Goal: Task Accomplishment & Management: Manage account settings

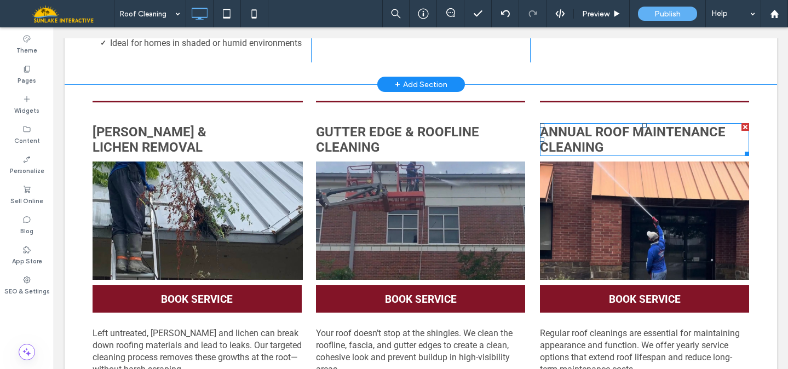
scroll to position [645, 0]
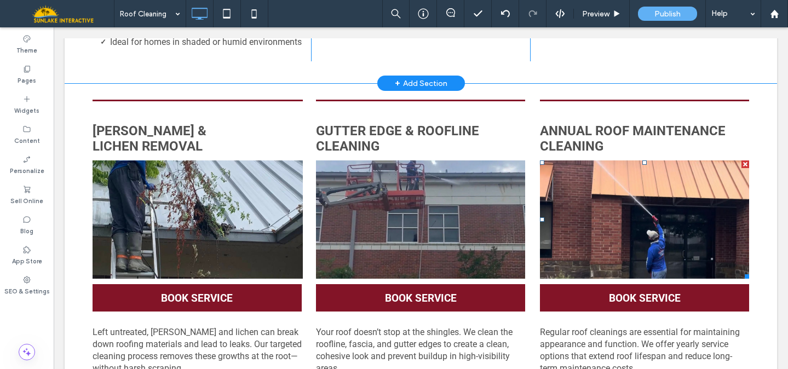
click at [632, 225] on link at bounding box center [644, 219] width 209 height 118
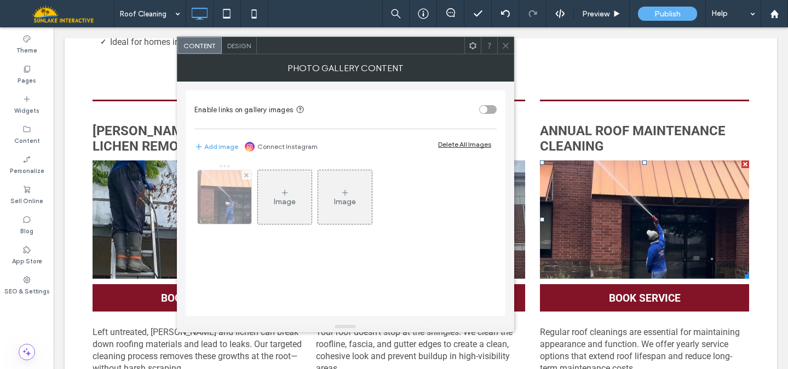
click at [226, 189] on img at bounding box center [224, 197] width 95 height 54
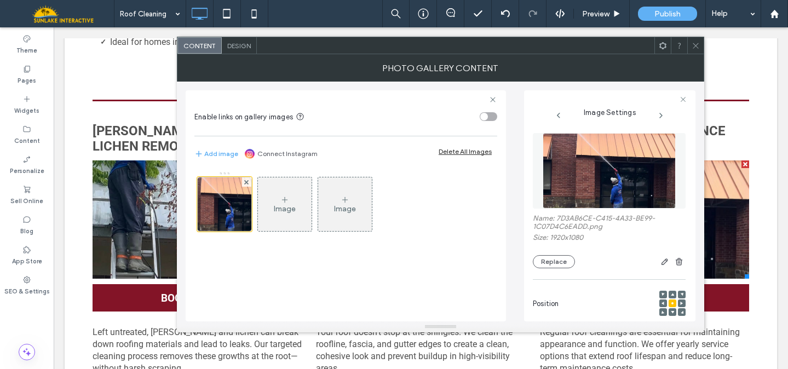
click at [595, 187] on img at bounding box center [609, 171] width 134 height 76
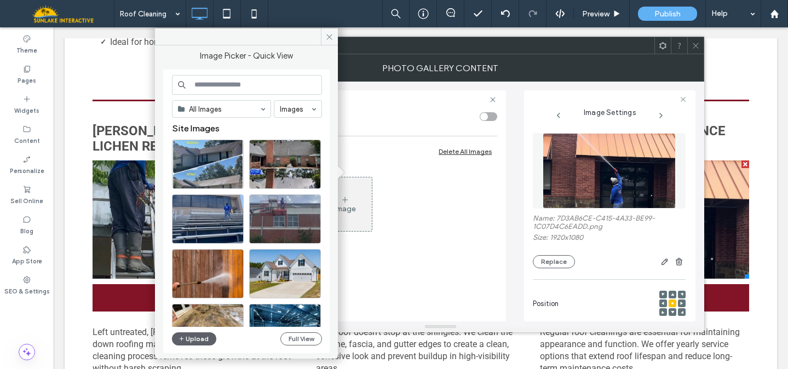
click at [698, 49] on icon at bounding box center [695, 46] width 8 height 8
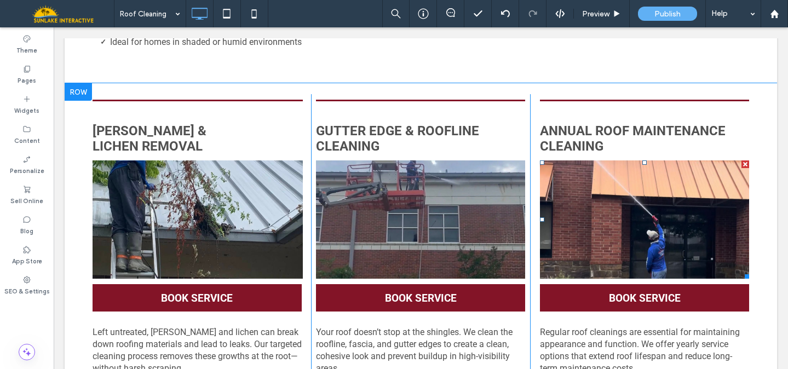
click at [575, 239] on link at bounding box center [644, 219] width 209 height 118
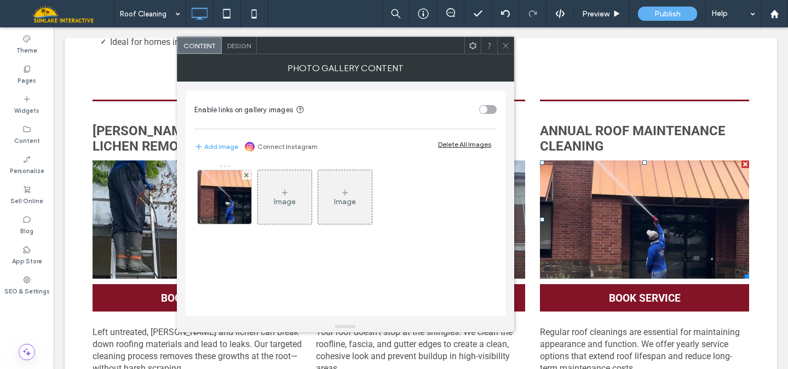
click at [502, 47] on icon at bounding box center [505, 46] width 8 height 8
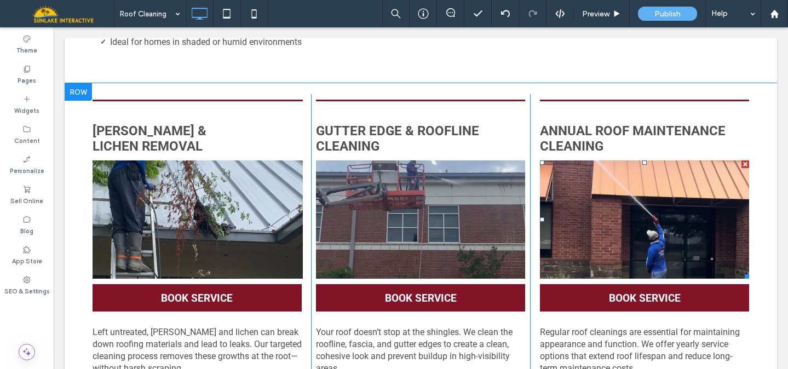
click at [565, 240] on link at bounding box center [644, 219] width 209 height 118
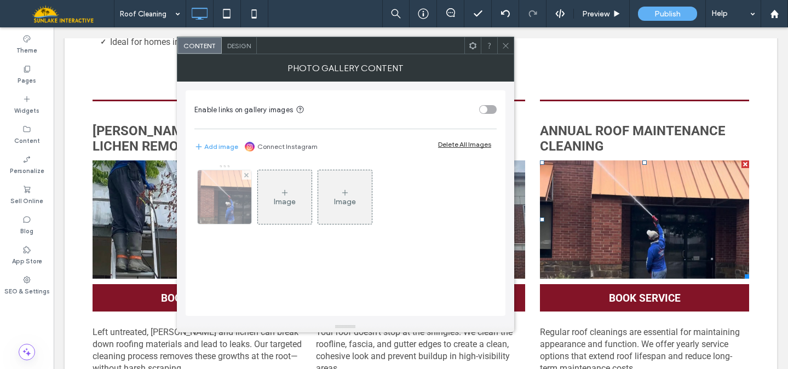
click at [233, 205] on img at bounding box center [224, 197] width 95 height 54
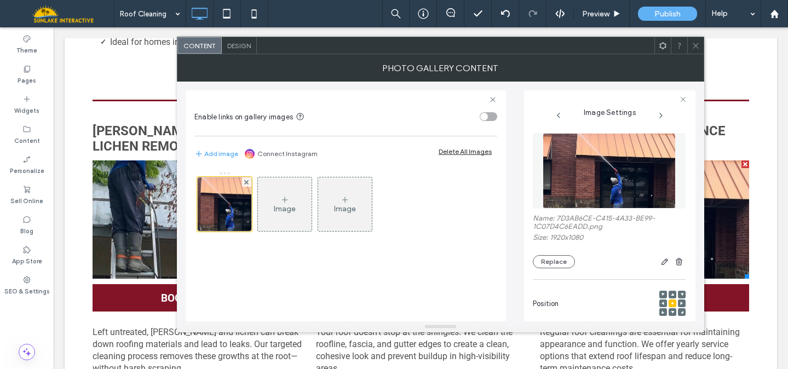
click at [611, 168] on img at bounding box center [609, 171] width 134 height 76
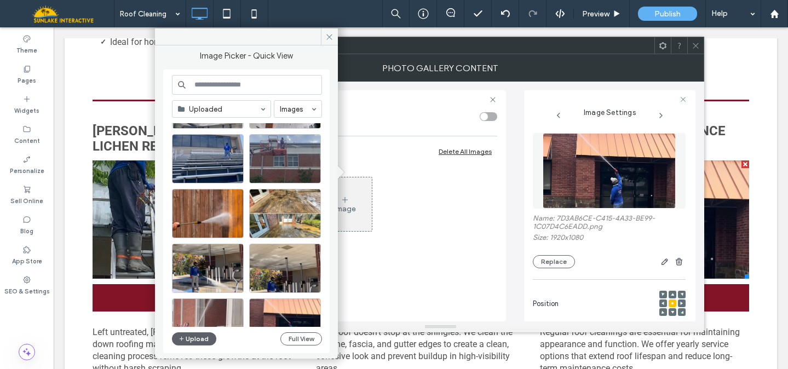
scroll to position [0, 0]
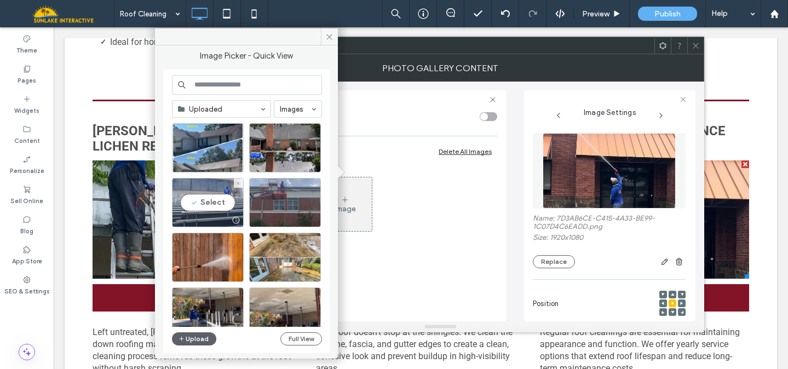
click at [216, 205] on div "Select" at bounding box center [208, 202] width 72 height 49
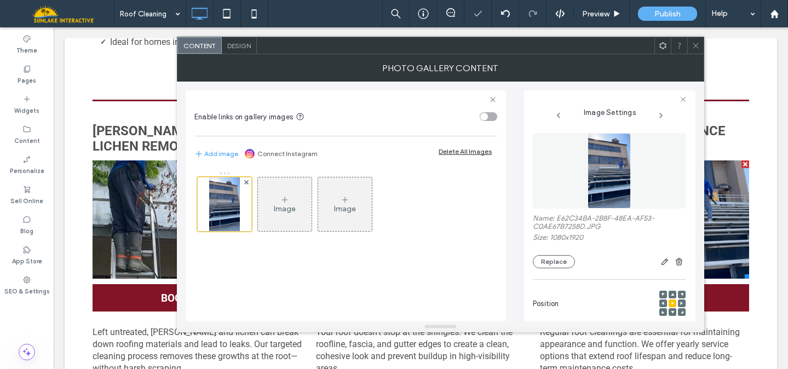
click at [694, 46] on use at bounding box center [694, 45] width 5 height 5
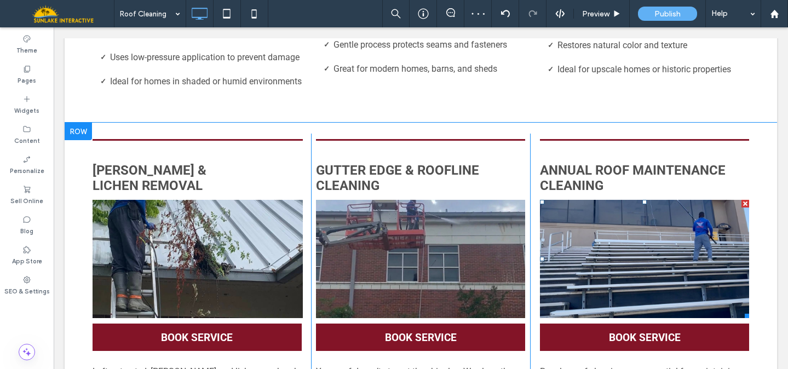
scroll to position [589, 0]
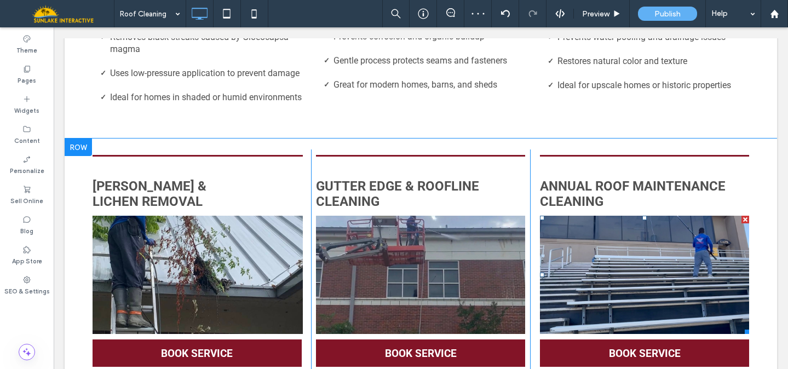
click at [653, 260] on link at bounding box center [644, 275] width 209 height 118
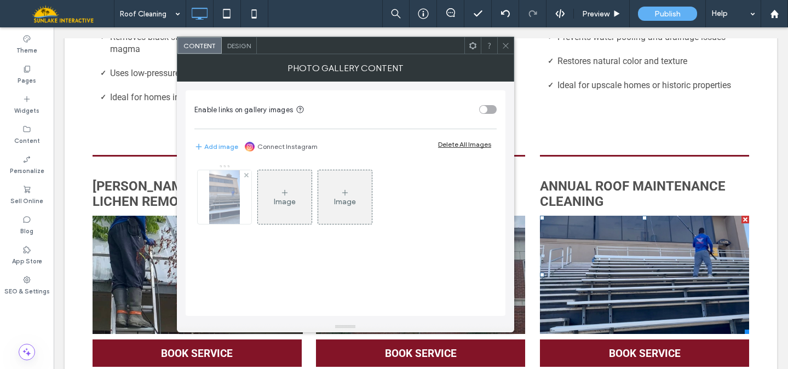
click at [237, 202] on img at bounding box center [224, 197] width 30 height 54
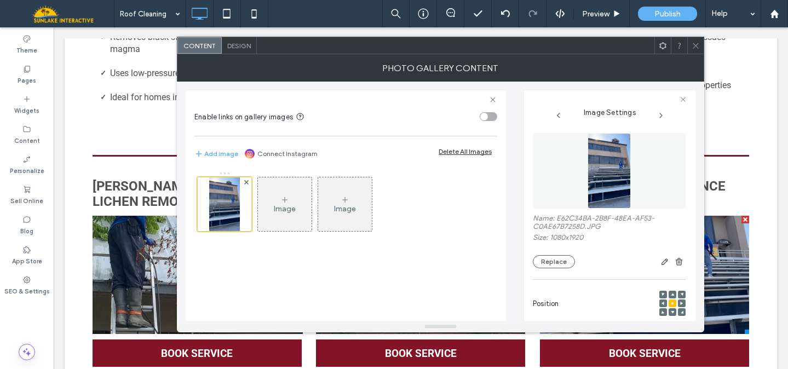
click at [627, 162] on img at bounding box center [608, 171] width 43 height 76
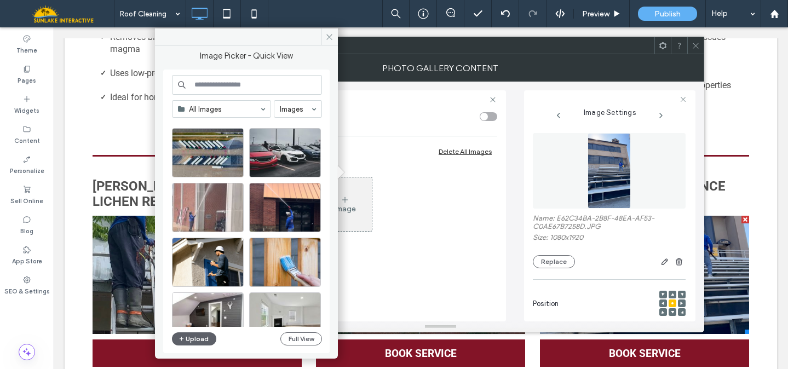
scroll to position [288, 0]
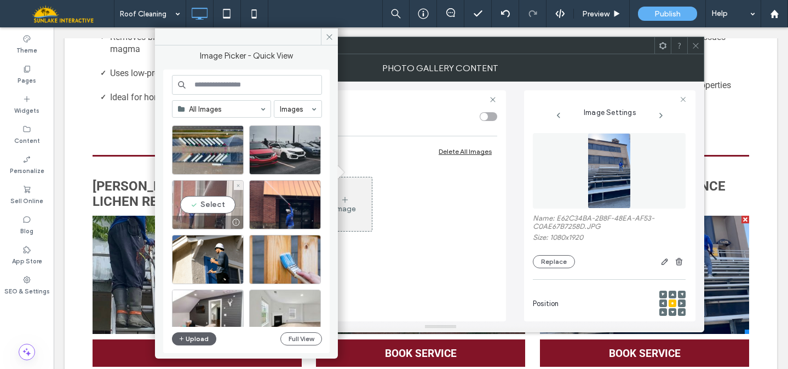
click at [208, 201] on div "Select" at bounding box center [208, 204] width 72 height 49
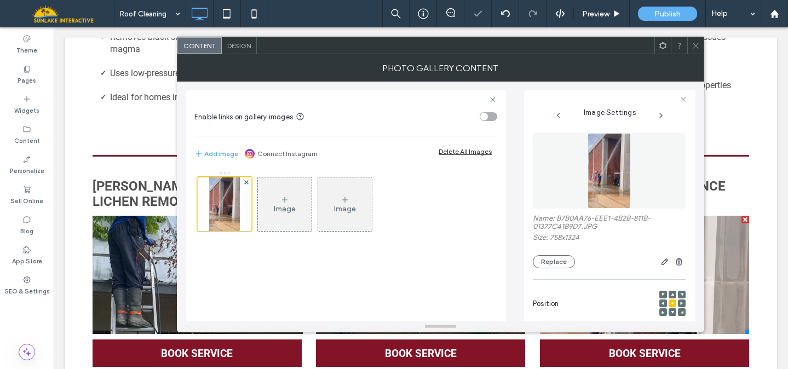
click at [692, 42] on icon at bounding box center [695, 46] width 8 height 8
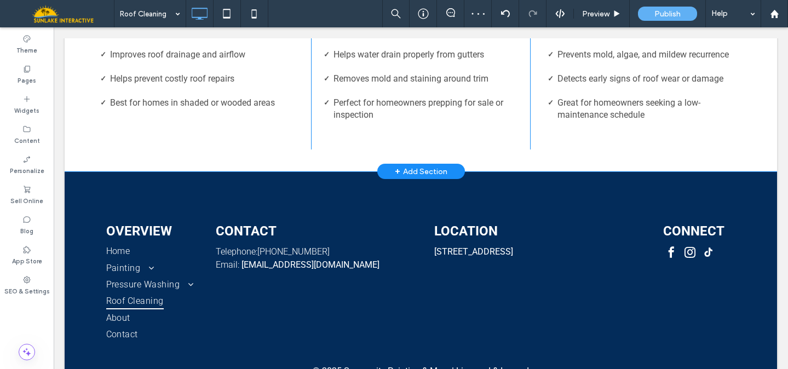
scroll to position [1035, 0]
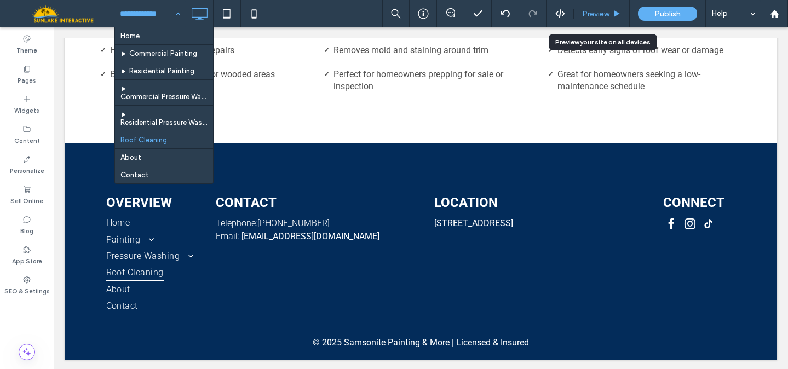
click at [587, 11] on span "Preview" at bounding box center [595, 13] width 27 height 9
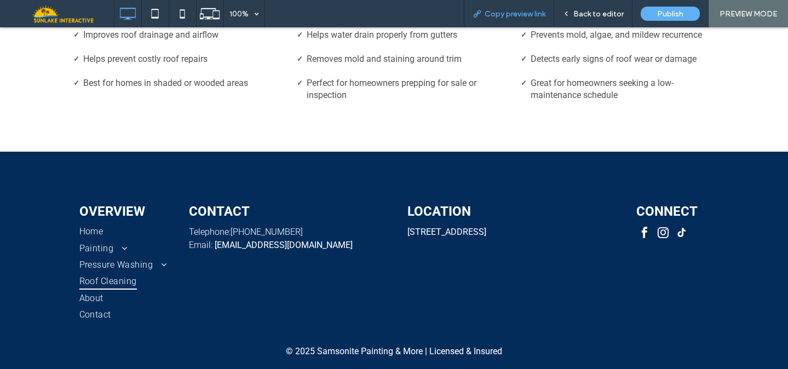
scroll to position [1017, 0]
click at [519, 17] on span "Copy preview link" at bounding box center [514, 13] width 61 height 9
drag, startPoint x: 607, startPoint y: 15, endPoint x: 642, endPoint y: 18, distance: 35.1
click at [607, 15] on span "Back to editor" at bounding box center [598, 13] width 50 height 9
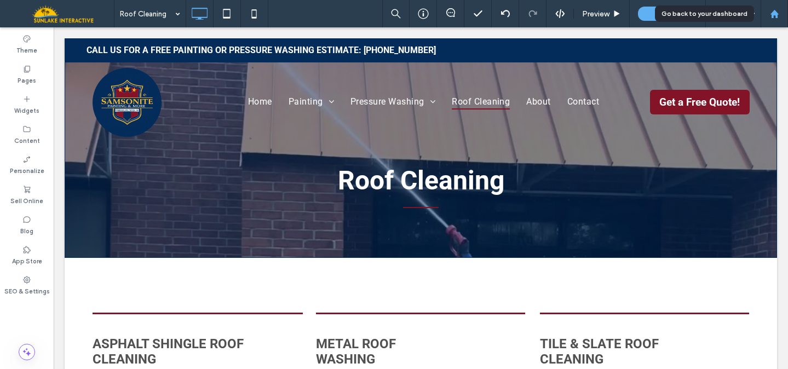
click at [773, 12] on use at bounding box center [773, 13] width 8 height 8
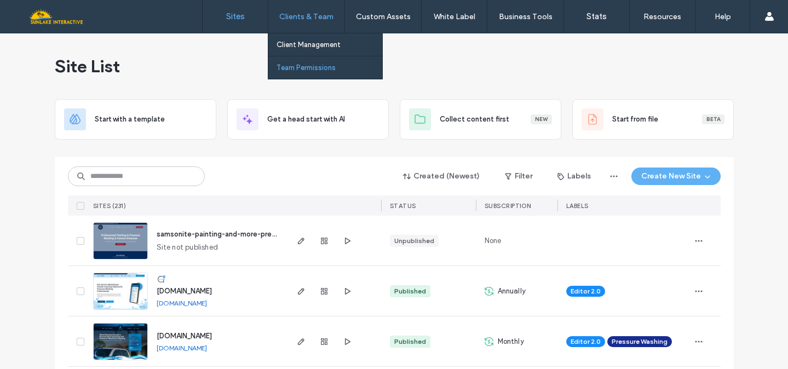
click at [296, 70] on label "Team Permissions" at bounding box center [305, 67] width 59 height 8
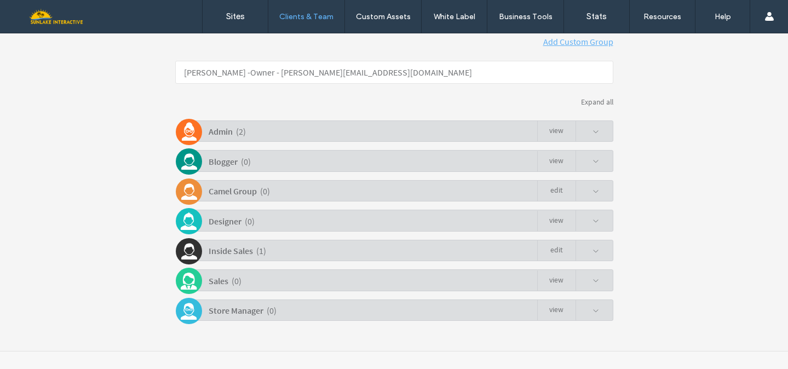
scroll to position [210, 0]
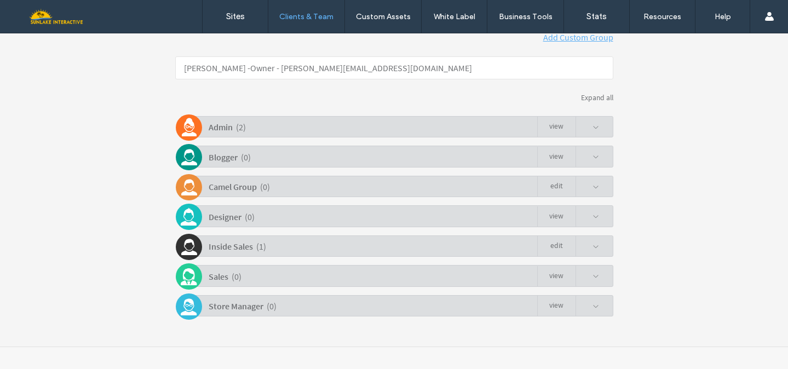
click at [592, 247] on span at bounding box center [595, 247] width 7 height 7
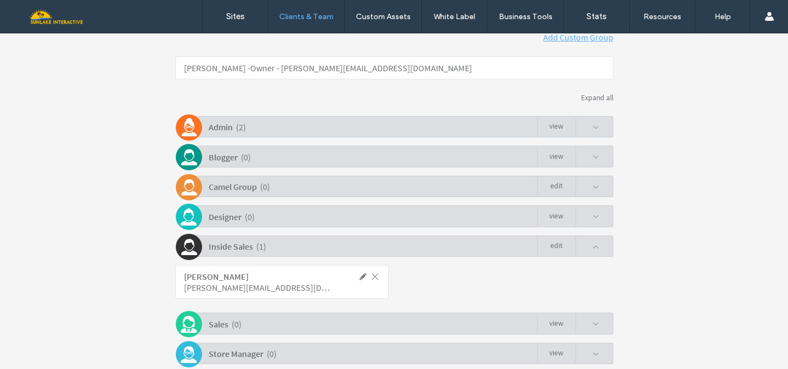
click span
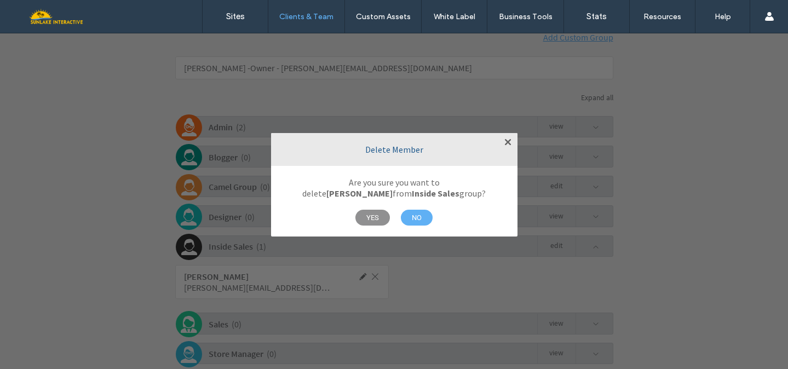
click at [382, 218] on span "YES" at bounding box center [372, 218] width 34 height 16
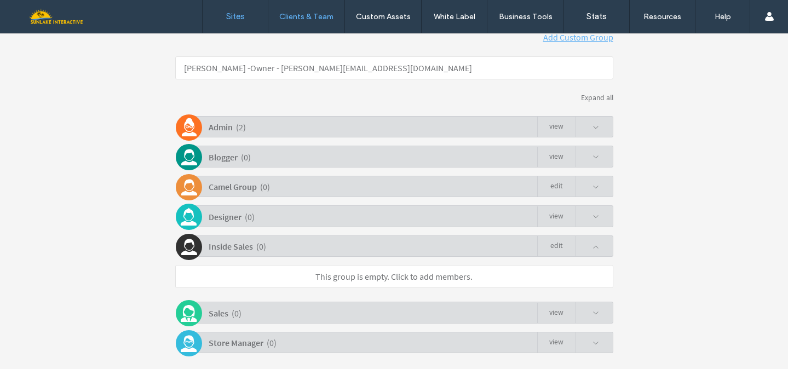
click at [224, 18] on link "Sites" at bounding box center [234, 16] width 65 height 33
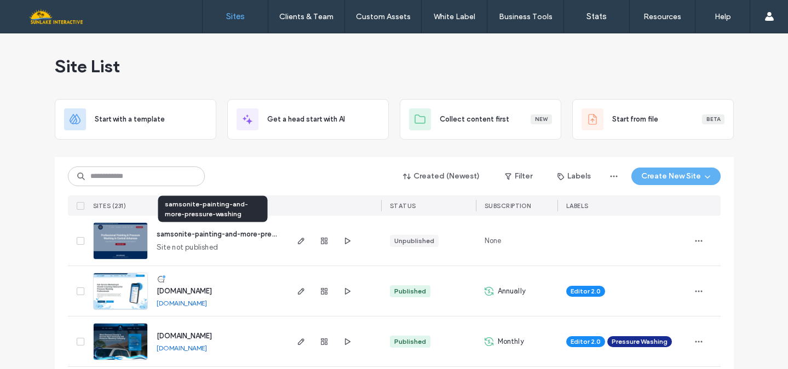
click at [189, 231] on span "samsonite-painting-and-more-pressure-washing" at bounding box center [238, 234] width 163 height 8
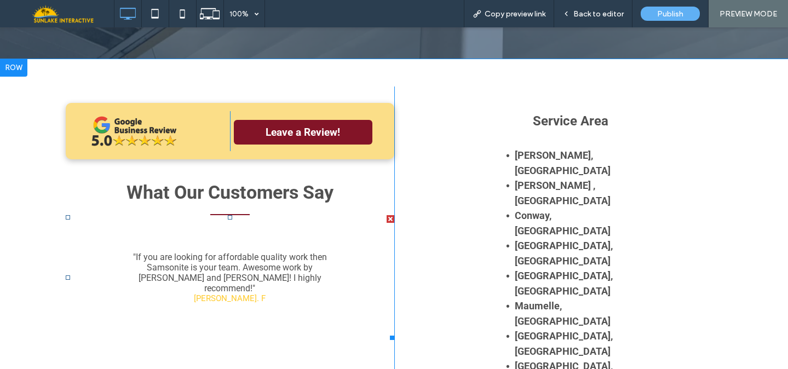
scroll to position [1868, 0]
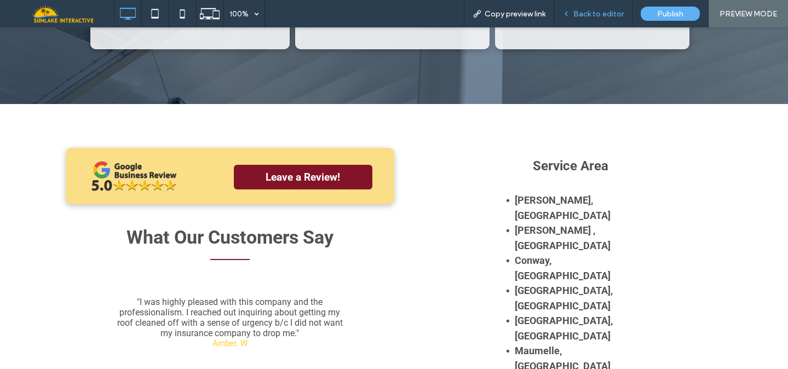
click at [595, 15] on span "Back to editor" at bounding box center [598, 13] width 50 height 9
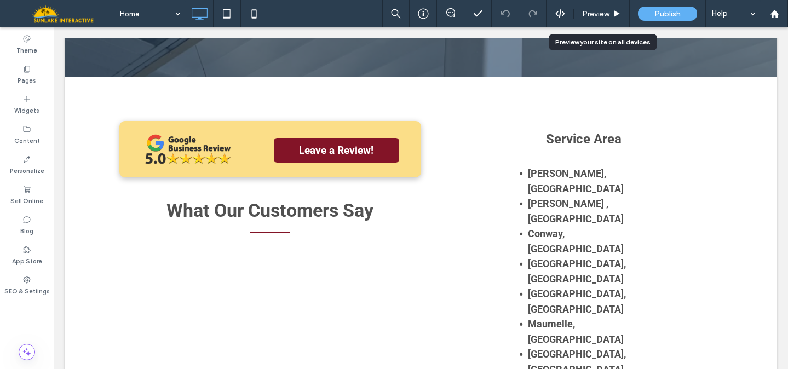
scroll to position [1842, 0]
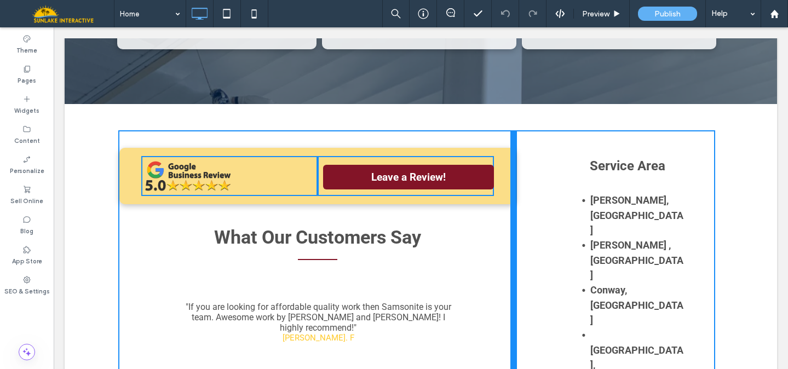
drag, startPoint x: 415, startPoint y: 155, endPoint x: 518, endPoint y: 156, distance: 102.9
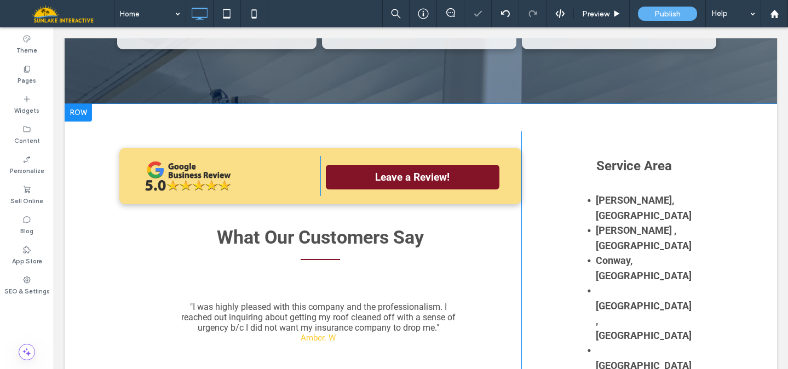
click at [569, 180] on div "Service Area Alexander, AR Bryant , AR Conway, AR Jacksonville, AR Little Rock,…" at bounding box center [621, 359] width 201 height 456
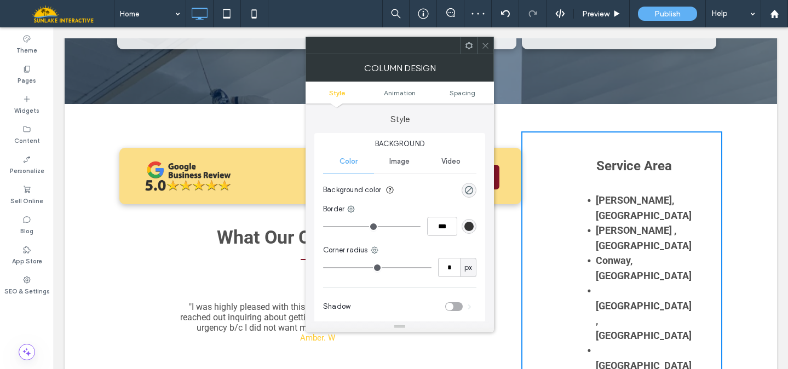
click at [481, 50] on div at bounding box center [485, 45] width 16 height 16
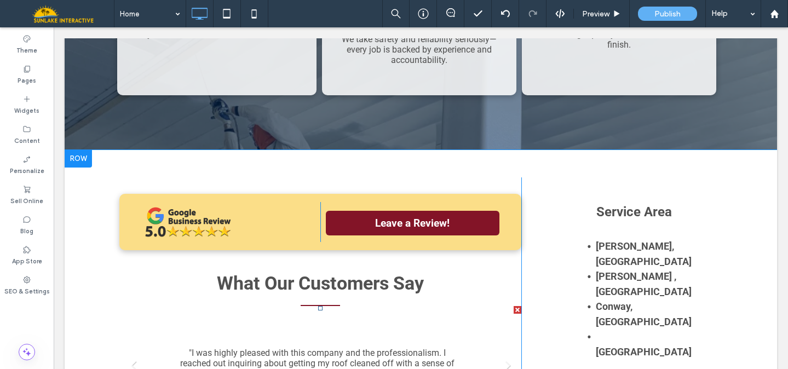
scroll to position [1775, 0]
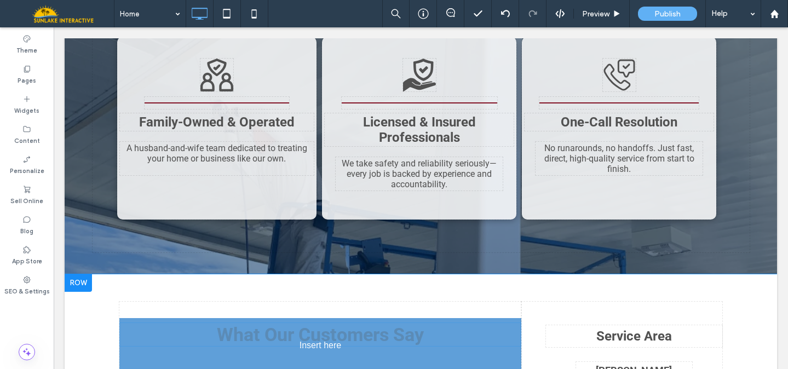
drag, startPoint x: 270, startPoint y: 239, endPoint x: 261, endPoint y: 244, distance: 10.3
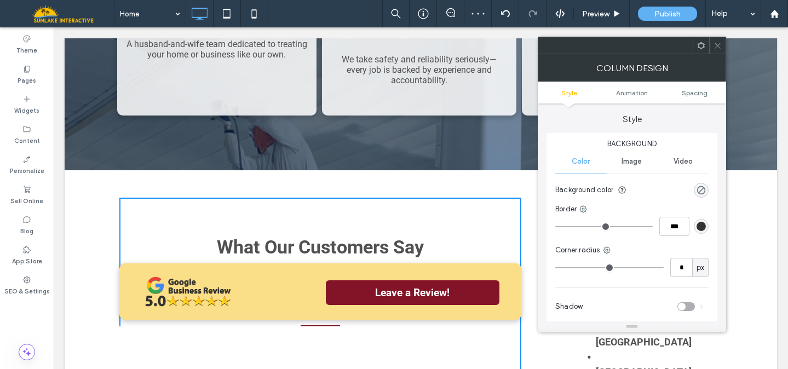
click at [717, 47] on icon at bounding box center [717, 46] width 8 height 8
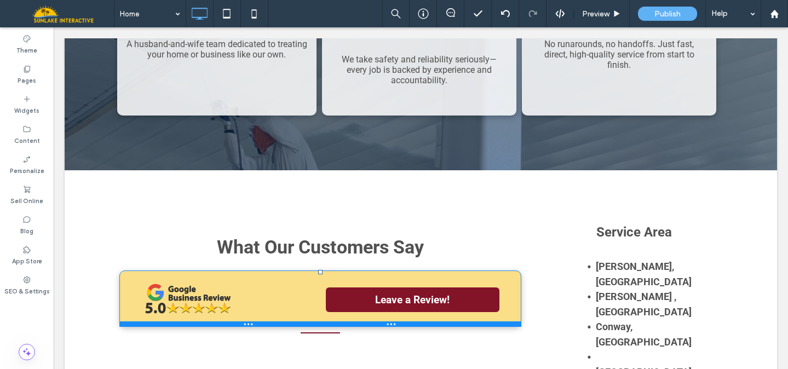
drag, startPoint x: 317, startPoint y: 200, endPoint x: 317, endPoint y: 212, distance: 12.0
click at [317, 270] on div "Click To Paste Leave a Review! Click To Paste" at bounding box center [320, 298] width 402 height 56
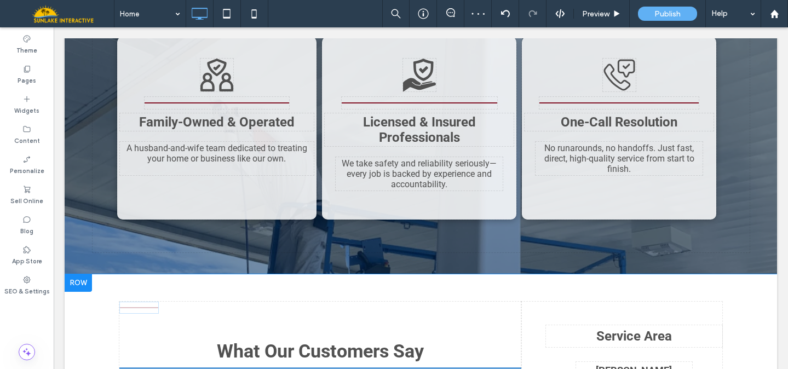
drag, startPoint x: 315, startPoint y: 267, endPoint x: 320, endPoint y: 337, distance: 69.7
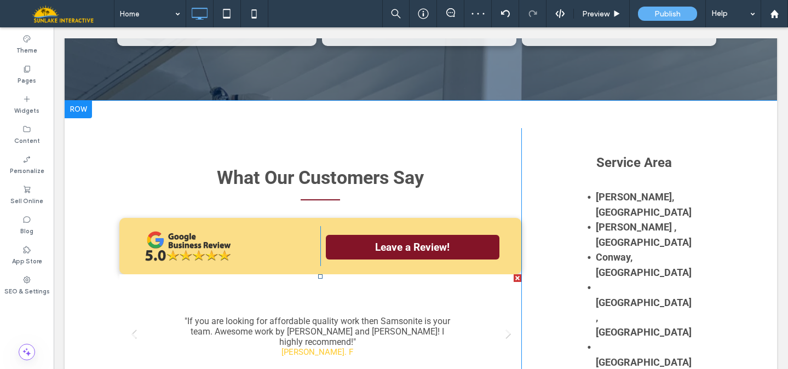
scroll to position [1877, 0]
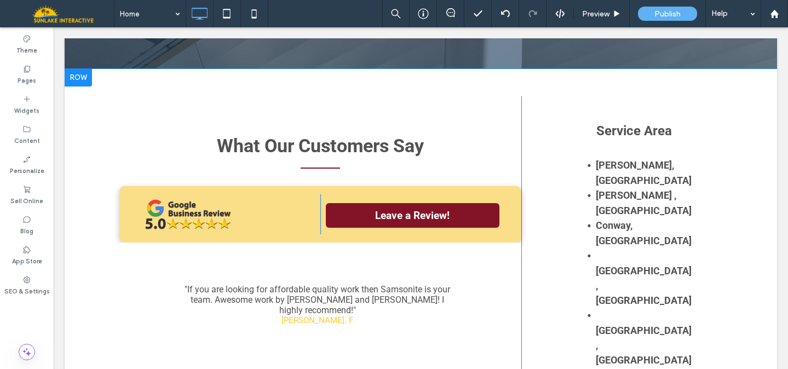
click at [605, 259] on div "Service Area Alexander, AR Bryant , AR Conway, AR Jacksonville, AR Little Rock,…" at bounding box center [621, 324] width 201 height 456
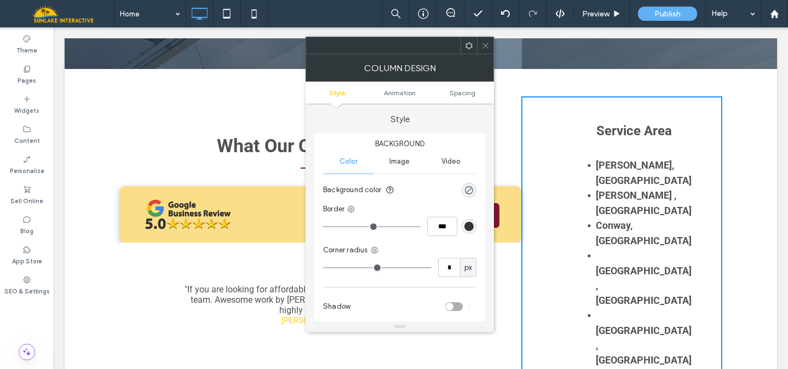
click at [505, 96] on div "What Our Customers Say Click To Paste Leave a Review! Click To Paste "If you ar…" at bounding box center [320, 324] width 402 height 456
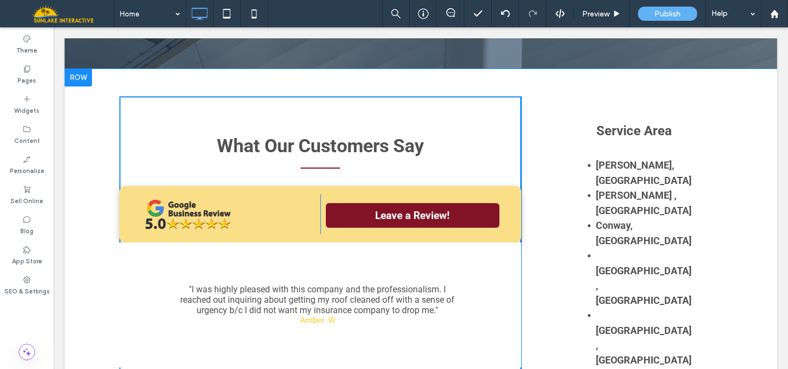
click at [511, 107] on div "What Our Customers Say Click To Paste Leave a Review! Click To Paste "If you ar…" at bounding box center [320, 324] width 402 height 456
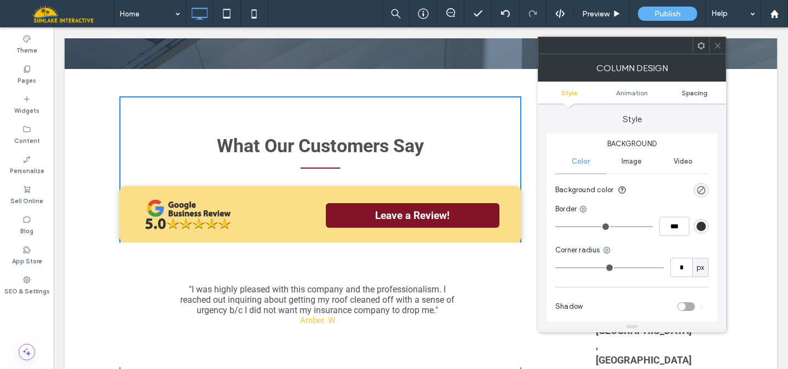
click at [702, 94] on span "Spacing" at bounding box center [694, 93] width 26 height 8
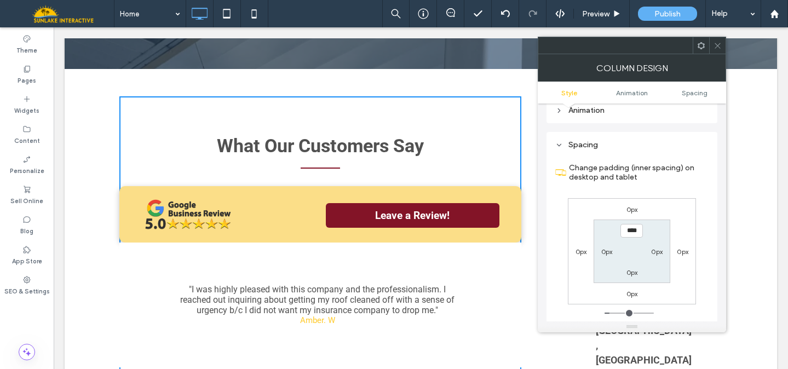
scroll to position [257, 0]
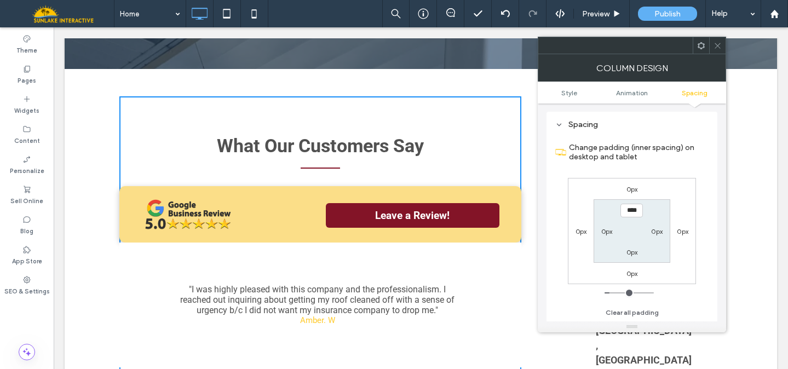
click at [657, 231] on label "0px" at bounding box center [656, 231] width 11 height 8
type input "*"
type input "**"
type input "****"
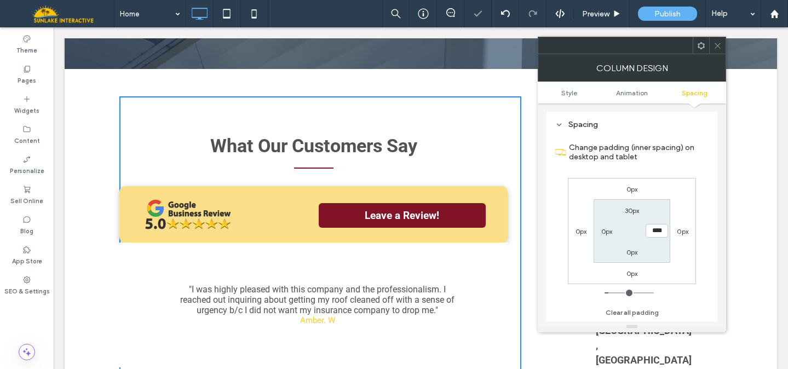
click at [574, 231] on div "0px" at bounding box center [580, 230] width 25 height 11
click at [578, 234] on label "0px" at bounding box center [580, 231] width 11 height 8
type input "*"
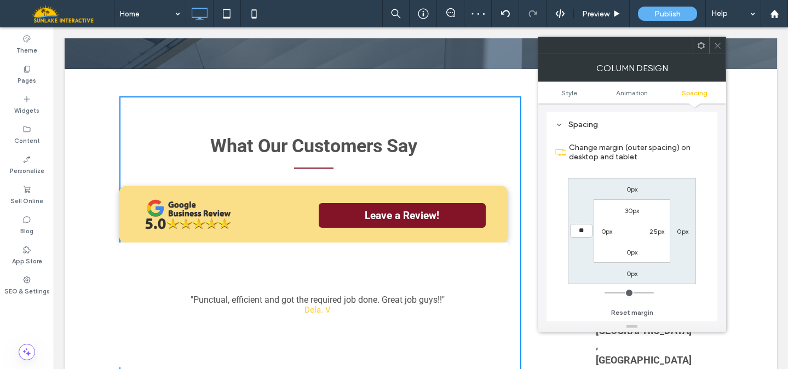
type input "**"
type input "****"
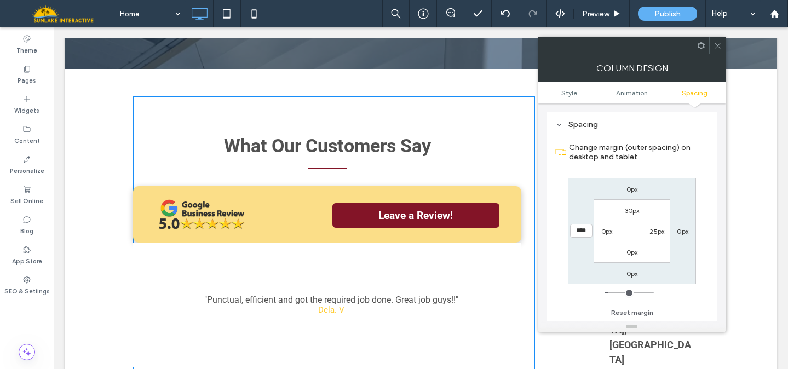
click at [605, 232] on label "0px" at bounding box center [606, 231] width 11 height 8
type input "*"
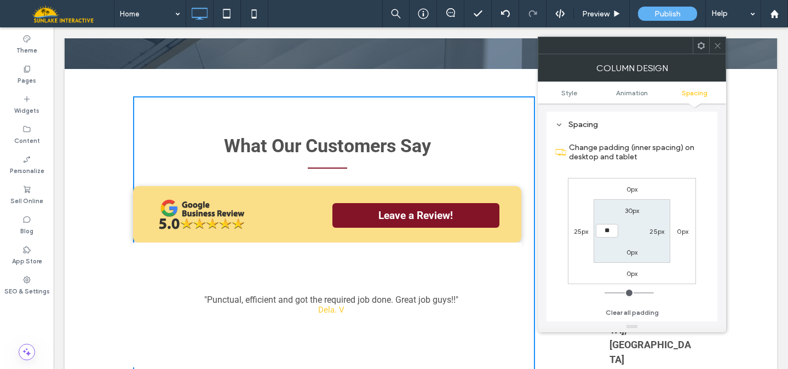
type input "**"
type input "****"
click at [580, 231] on label "25px" at bounding box center [581, 231] width 15 height 8
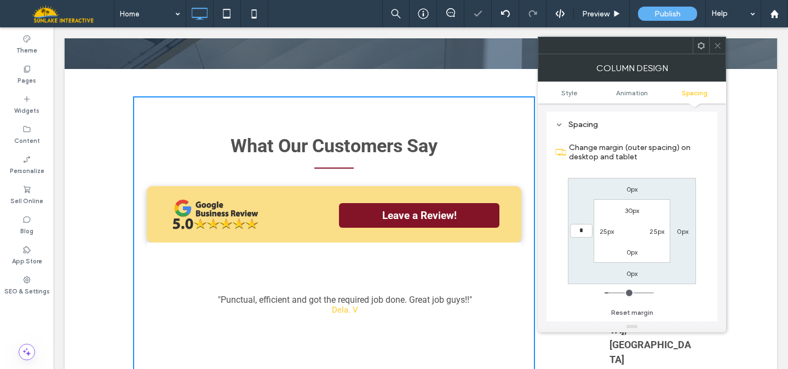
type input "*"
type input "***"
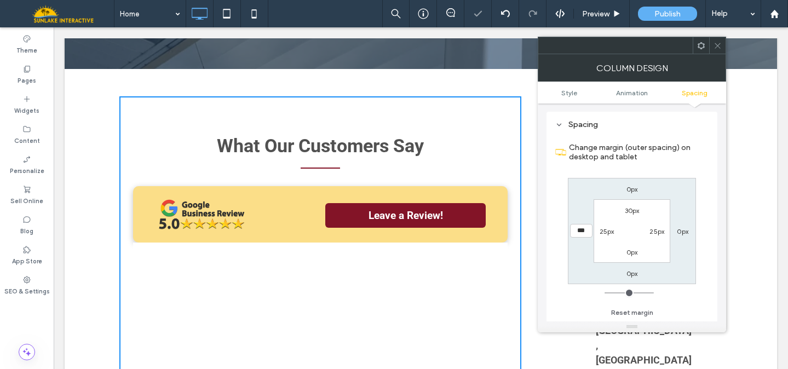
click at [716, 42] on icon at bounding box center [717, 46] width 8 height 8
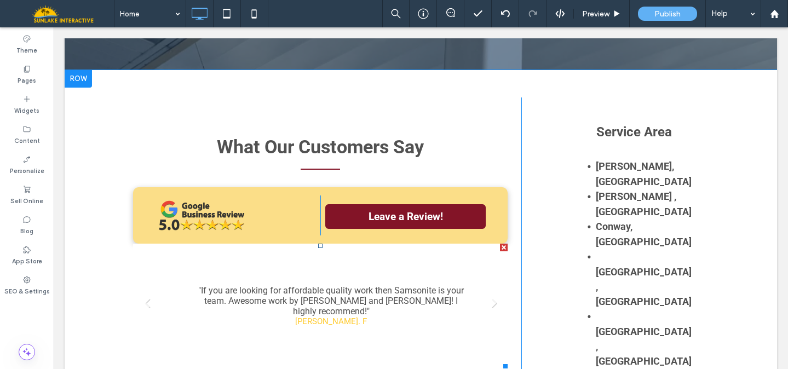
scroll to position [1826, 0]
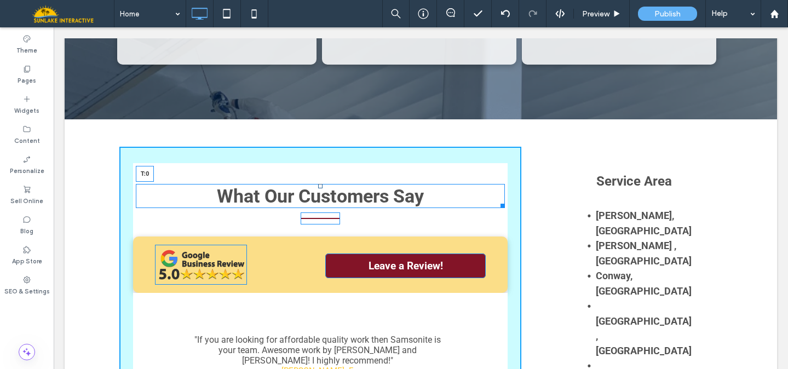
drag, startPoint x: 316, startPoint y: 122, endPoint x: 314, endPoint y: 100, distance: 22.5
click at [314, 184] on div "What Our Customers Say T:0" at bounding box center [320, 196] width 369 height 24
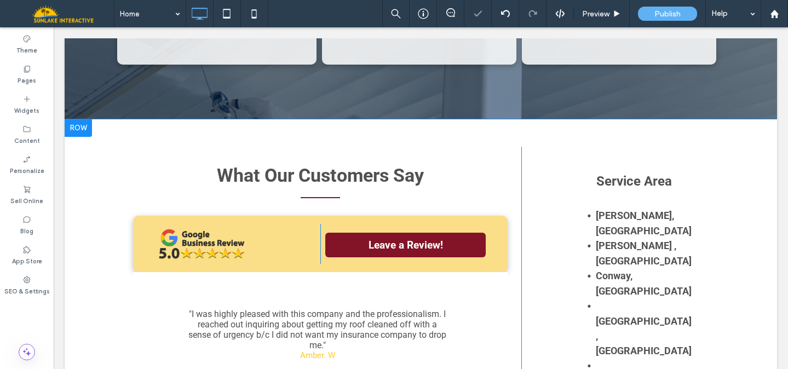
click at [511, 291] on div "What Our Customers Say Click To Paste Leave a Review! Click To Paste "If you ar…" at bounding box center [320, 375] width 402 height 456
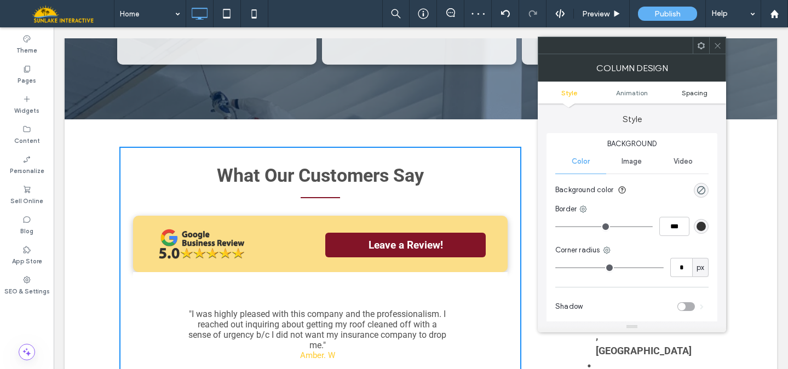
click at [704, 96] on span "Spacing" at bounding box center [694, 93] width 26 height 8
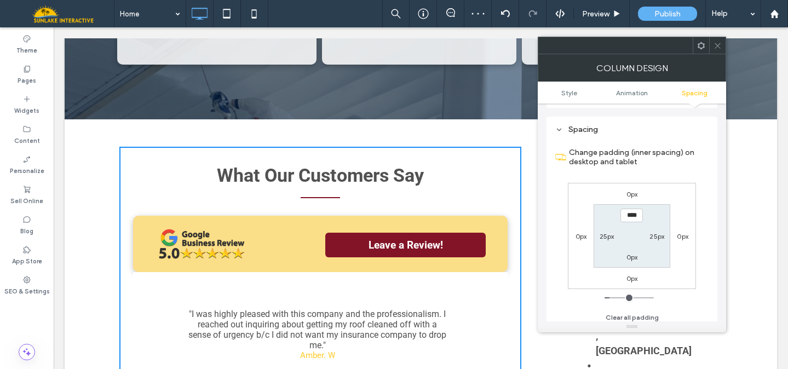
scroll to position [257, 0]
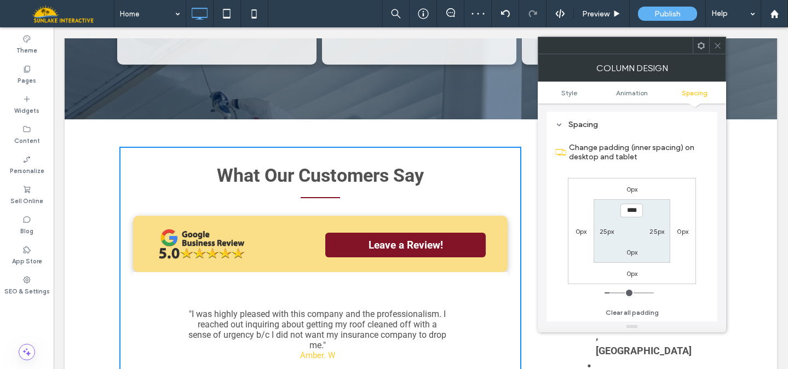
click at [631, 251] on label "0px" at bounding box center [631, 252] width 11 height 8
type input "*"
type input "**"
type input "****"
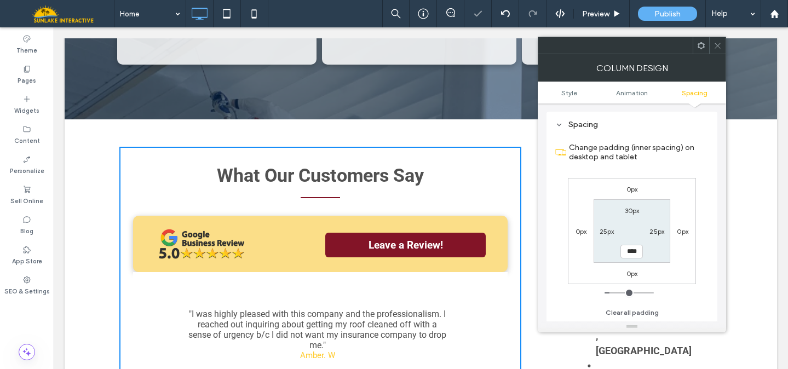
click at [483, 336] on div "What Our Customers Say Click To Paste Leave a Review! Click To Paste "If you ar…" at bounding box center [320, 375] width 402 height 456
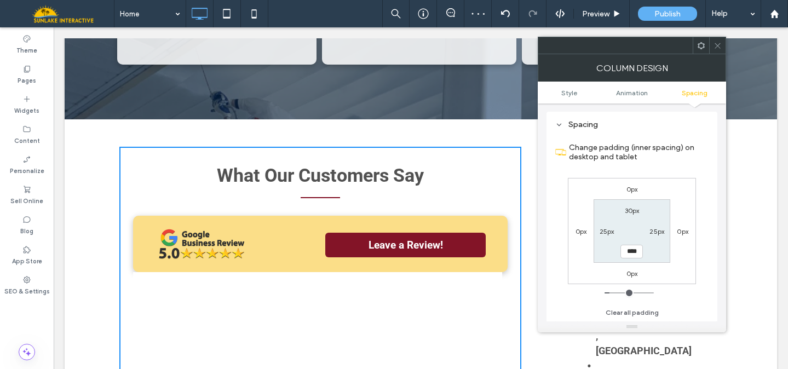
click at [716, 44] on icon at bounding box center [717, 46] width 8 height 8
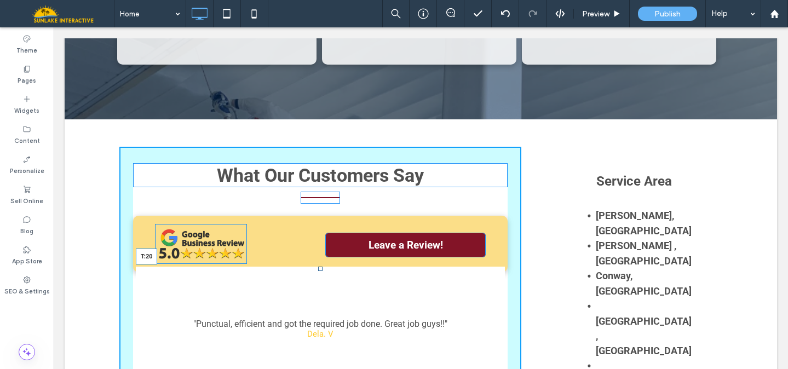
drag, startPoint x: 317, startPoint y: 210, endPoint x: 317, endPoint y: 221, distance: 10.9
click at [318, 267] on div at bounding box center [320, 269] width 4 height 4
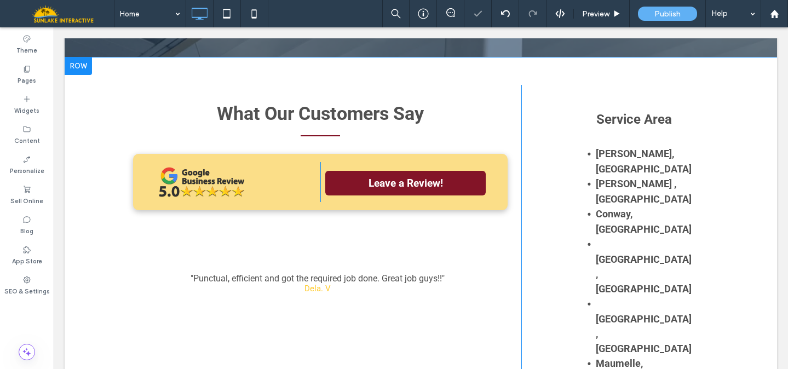
scroll to position [1891, 0]
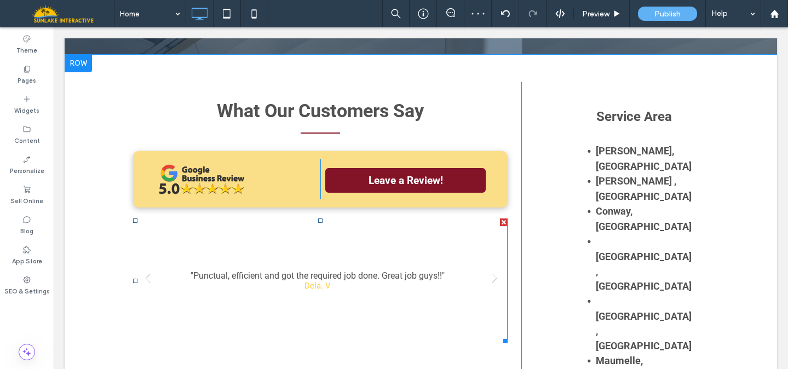
click at [409, 218] on li ""Punctual, efficient and got the required job done. Great job guys!!" Dela. V" at bounding box center [317, 280] width 369 height 125
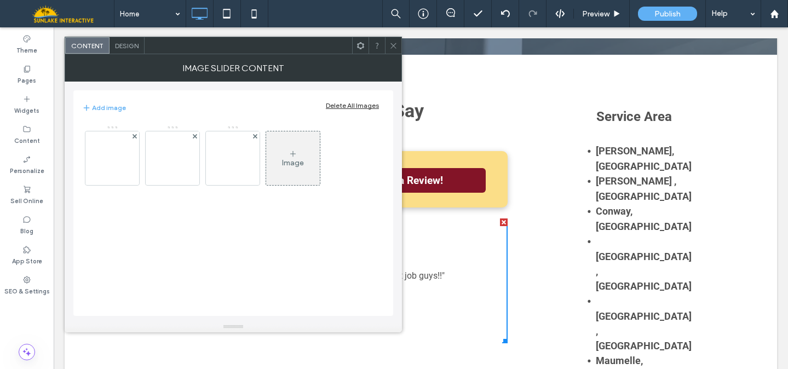
click at [131, 44] on span "Design" at bounding box center [127, 46] width 24 height 8
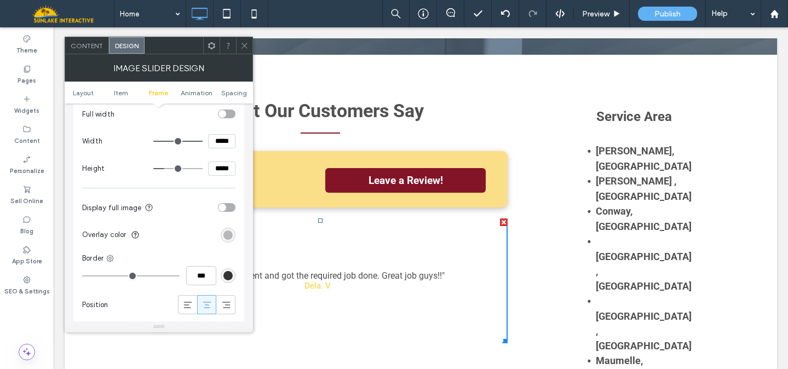
scroll to position [813, 0]
click at [227, 230] on div "rgba(0, 0, 0, 0.25)" at bounding box center [227, 232] width 9 height 9
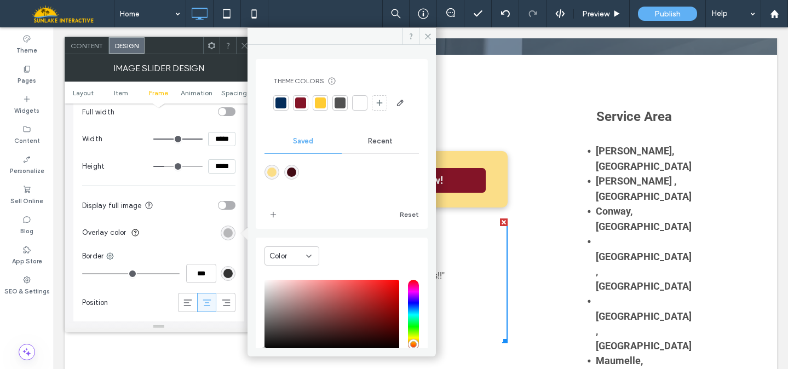
click at [279, 103] on div at bounding box center [280, 102] width 11 height 11
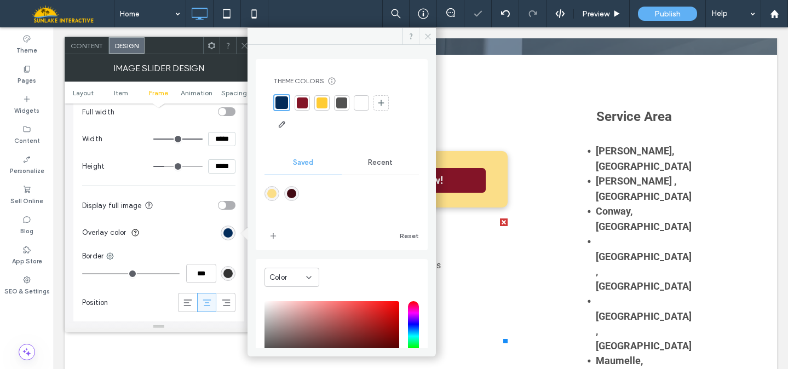
click at [425, 34] on icon at bounding box center [428, 36] width 8 height 8
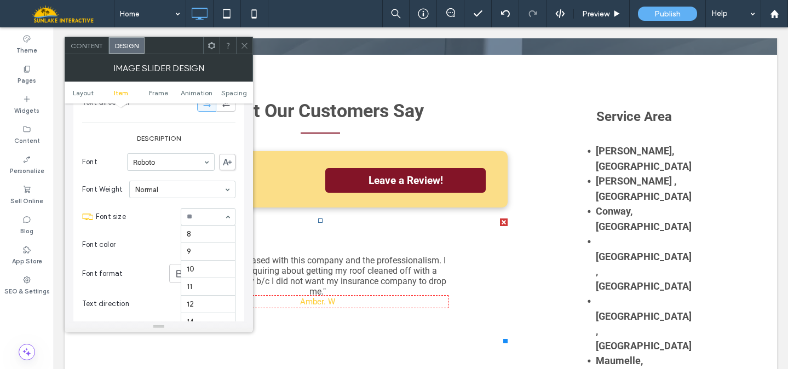
scroll to position [108, 0]
click at [211, 223] on div at bounding box center [208, 217] width 54 height 16
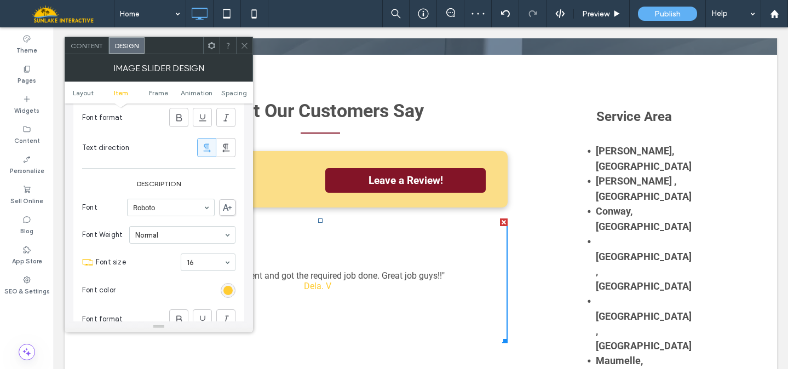
scroll to position [474, 0]
click at [205, 262] on input at bounding box center [205, 263] width 37 height 8
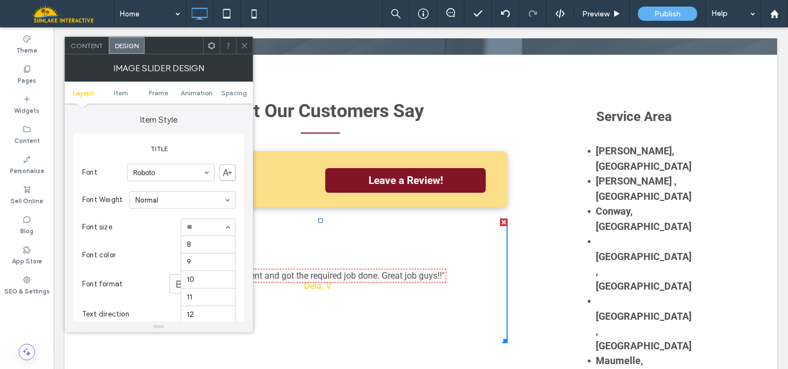
scroll to position [108, 0]
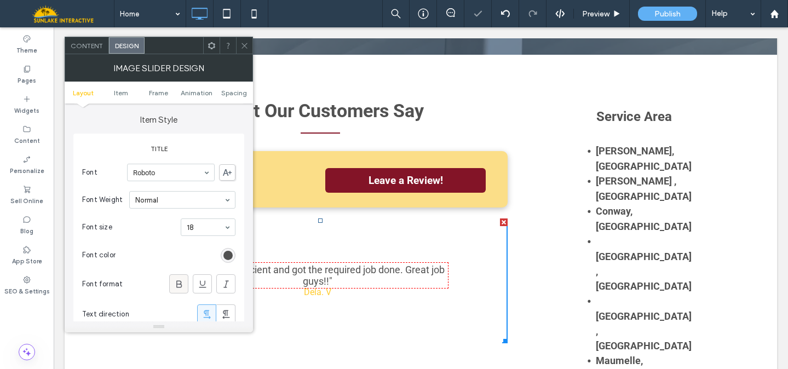
click at [177, 282] on icon at bounding box center [178, 284] width 11 height 11
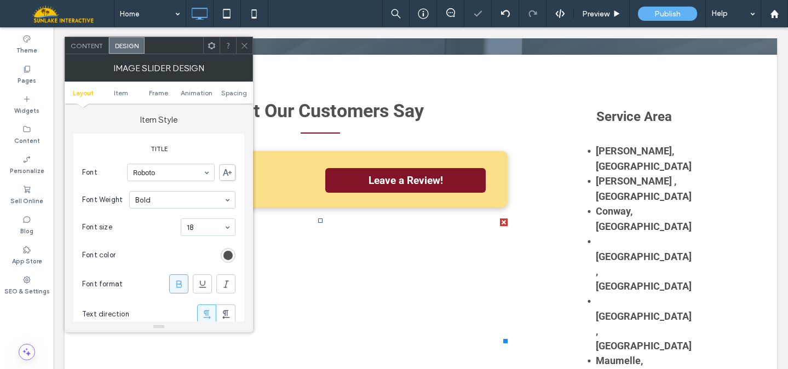
click at [242, 48] on icon at bounding box center [244, 46] width 8 height 8
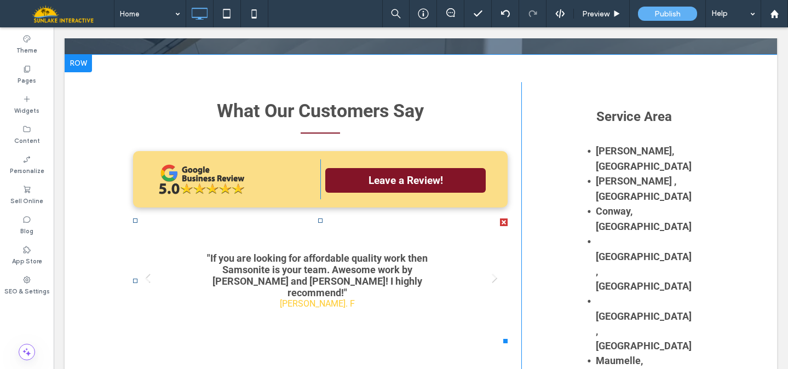
click at [223, 252] on div ""If you are looking for affordable quality work then Samsonite is your team. Aw…" at bounding box center [317, 280] width 258 height 56
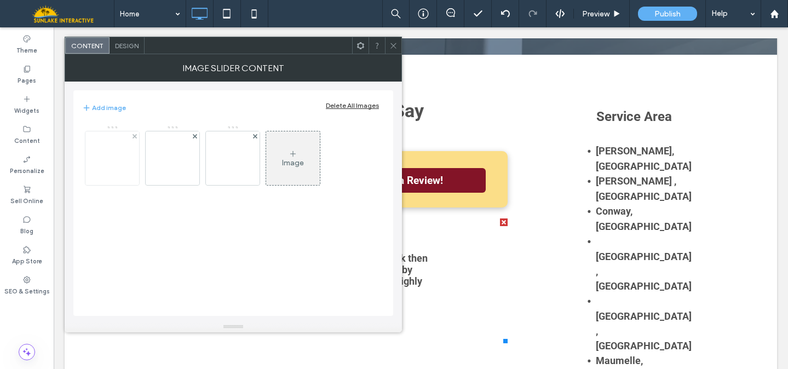
click at [104, 155] on img at bounding box center [111, 158] width 75 height 54
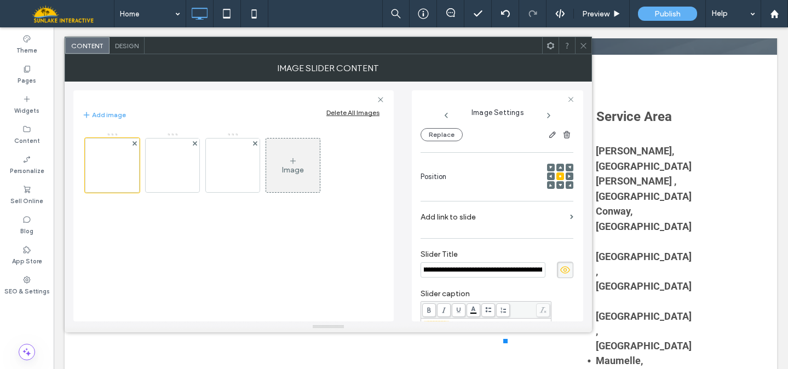
scroll to position [0, 0]
drag, startPoint x: 437, startPoint y: 281, endPoint x: 369, endPoint y: 274, distance: 68.3
click at [369, 274] on div "**********" at bounding box center [328, 202] width 510 height 240
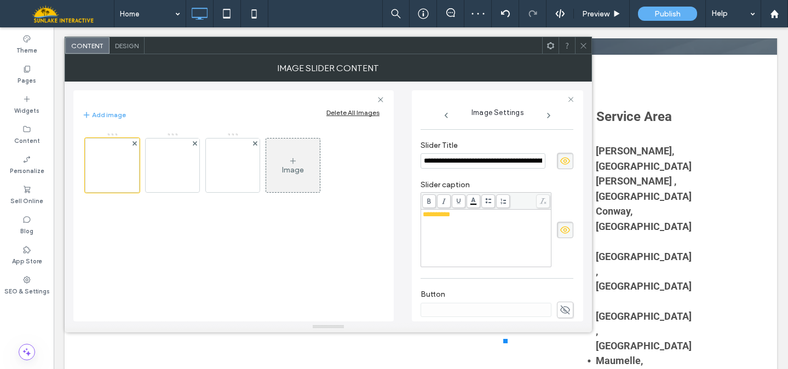
click at [422, 169] on input "**********" at bounding box center [482, 160] width 125 height 15
type input "**********"
click at [578, 43] on div at bounding box center [583, 45] width 16 height 16
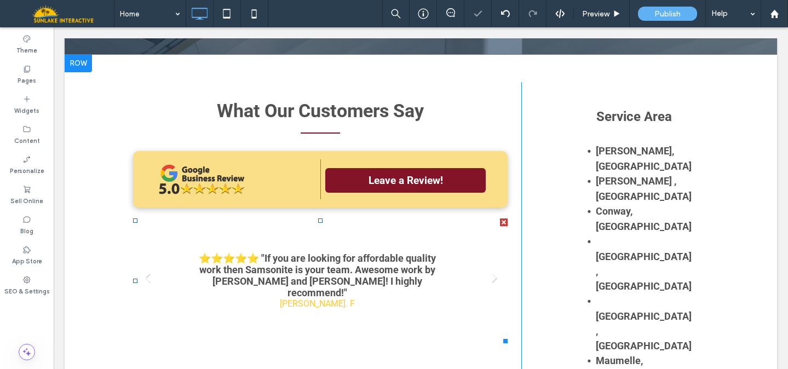
click at [376, 252] on div "⭐️⭐️⭐️⭐️⭐️ "If you are looking for affordable quality work then Samsonite is yo…" at bounding box center [317, 280] width 258 height 56
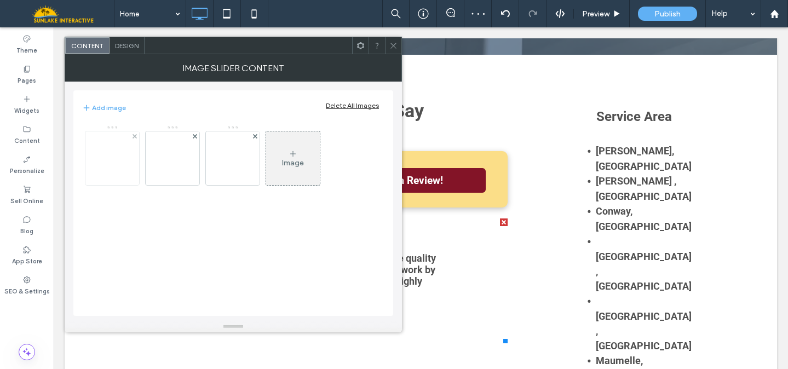
click at [129, 158] on img at bounding box center [111, 158] width 75 height 54
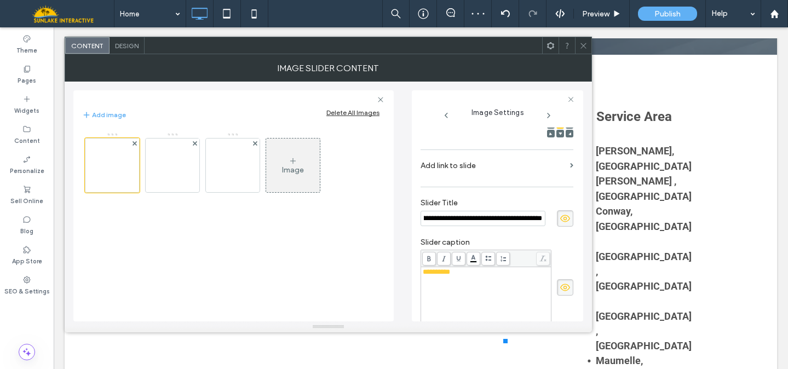
scroll to position [0, 0]
drag, startPoint x: 438, startPoint y: 229, endPoint x: 373, endPoint y: 229, distance: 65.1
click at [373, 229] on div "**********" at bounding box center [328, 202] width 510 height 240
click at [430, 226] on input "**********" at bounding box center [482, 218] width 125 height 15
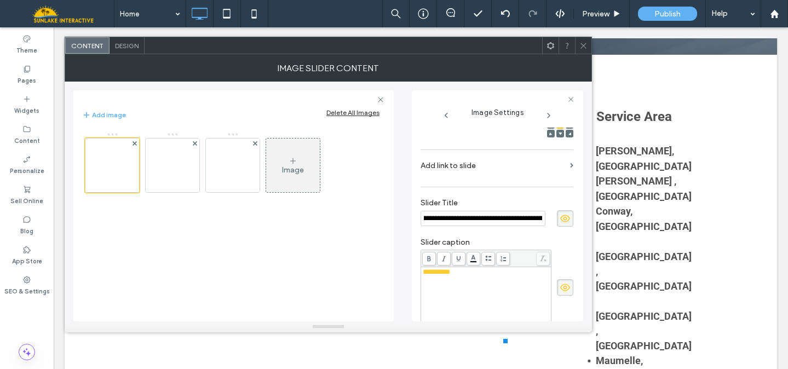
scroll to position [0, 0]
drag, startPoint x: 430, startPoint y: 229, endPoint x: 390, endPoint y: 229, distance: 40.5
click at [390, 229] on div "**********" at bounding box center [328, 202] width 510 height 240
drag, startPoint x: 460, startPoint y: 229, endPoint x: 573, endPoint y: 233, distance: 113.4
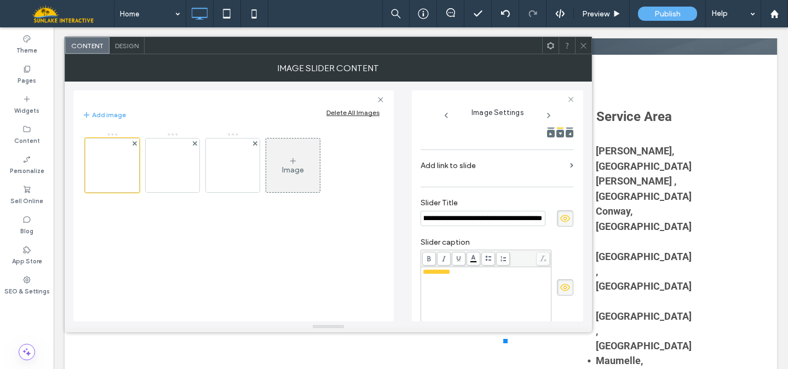
click at [573, 233] on div "**********" at bounding box center [497, 225] width 154 height 194
type input "**********"
click at [424, 275] on span "**********" at bounding box center [435, 271] width 27 height 7
click at [422, 275] on span "**********" at bounding box center [435, 271] width 27 height 7
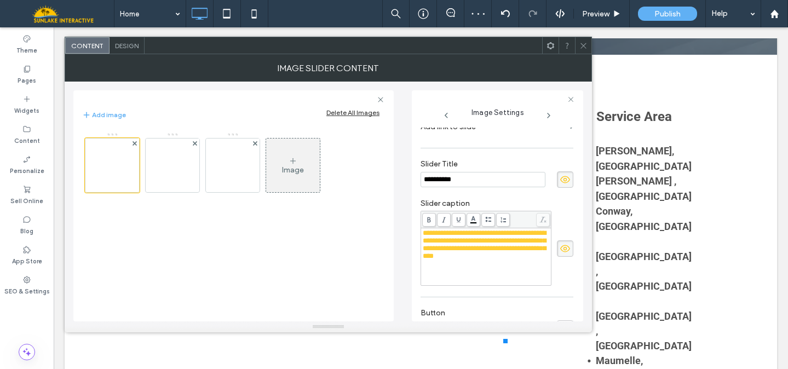
scroll to position [210, 0]
click at [183, 167] on img at bounding box center [172, 165] width 75 height 54
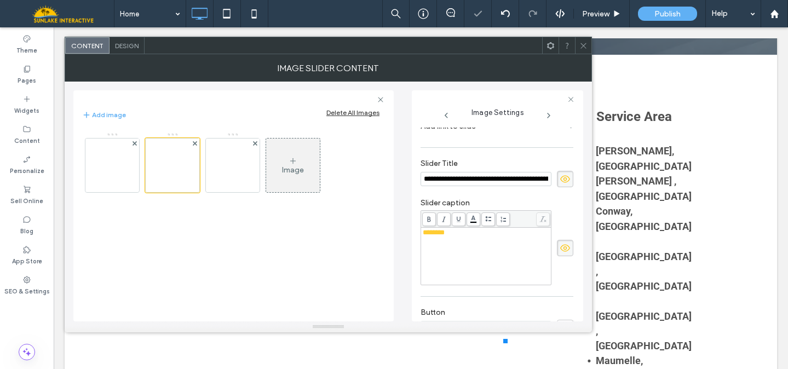
scroll to position [0, 532]
click at [455, 187] on input "**********" at bounding box center [482, 178] width 125 height 15
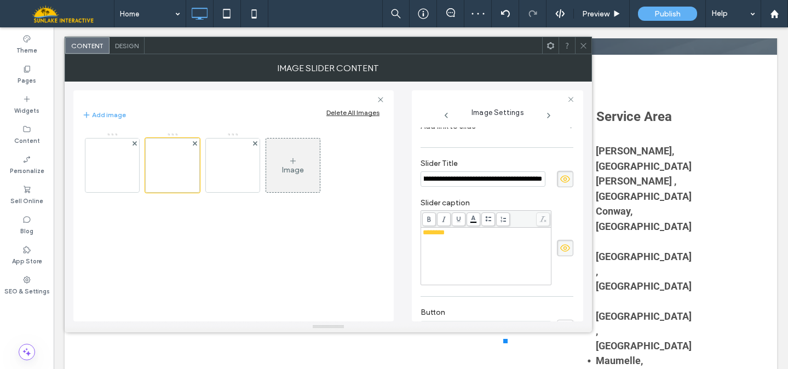
scroll to position [0, 0]
click at [435, 256] on div "********" at bounding box center [485, 256] width 127 height 55
click at [424, 236] on span "********" at bounding box center [433, 232] width 22 height 7
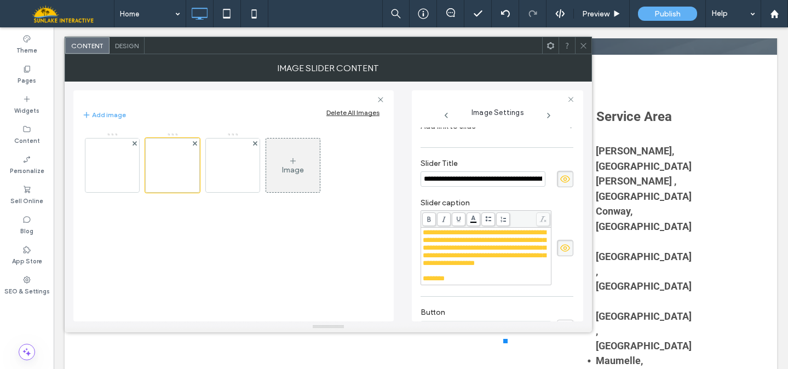
click at [445, 187] on input "**********" at bounding box center [482, 178] width 125 height 15
type input "**********"
click at [229, 170] on img at bounding box center [232, 165] width 75 height 54
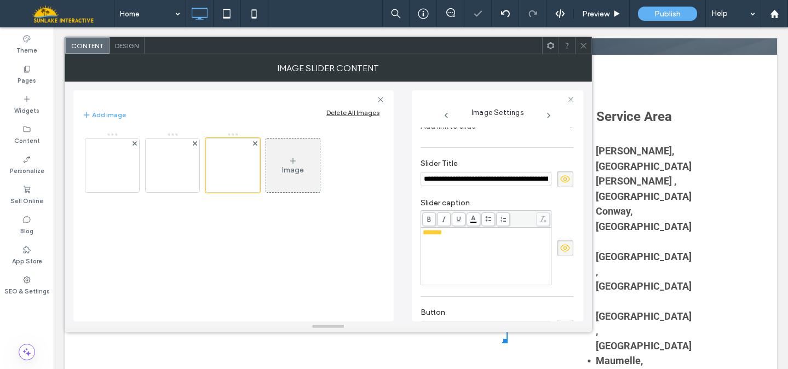
scroll to position [0, 100]
click at [471, 186] on input "**********" at bounding box center [482, 178] width 125 height 15
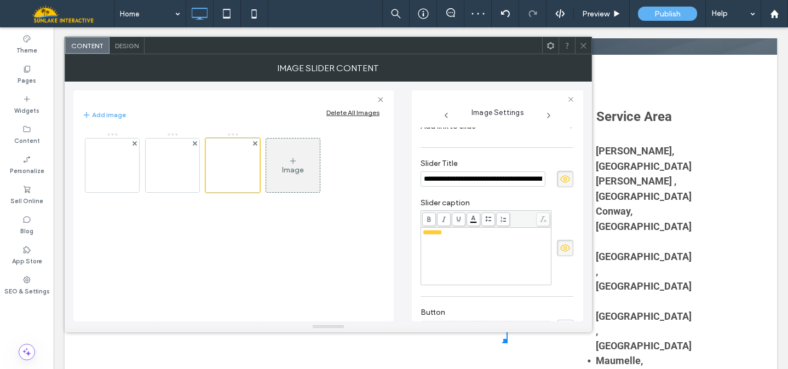
click at [426, 236] on span "*******" at bounding box center [431, 232] width 19 height 7
click at [454, 187] on input "**********" at bounding box center [482, 178] width 125 height 15
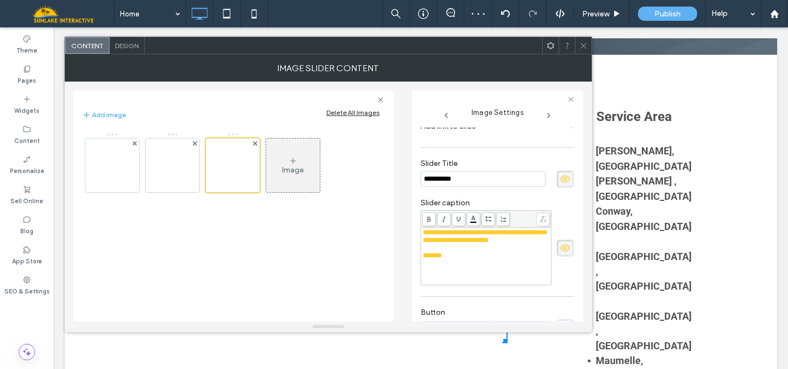
type input "**********"
click at [581, 48] on icon at bounding box center [583, 46] width 8 height 8
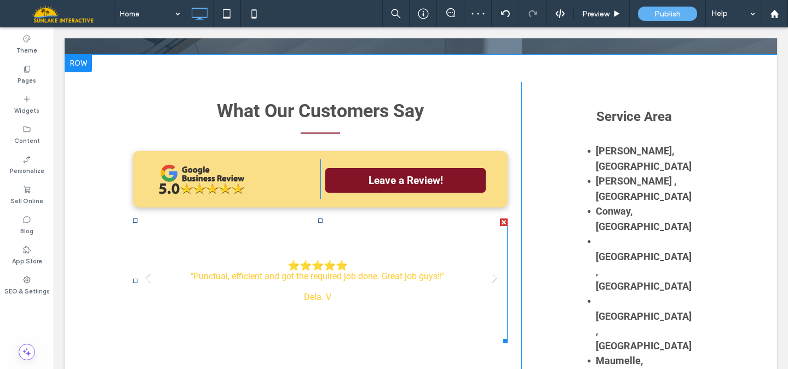
click at [419, 259] on div "⭐️⭐️⭐️⭐️⭐️ "Punctual, efficient and got the required job done. Great job guys!!…" at bounding box center [317, 280] width 254 height 43
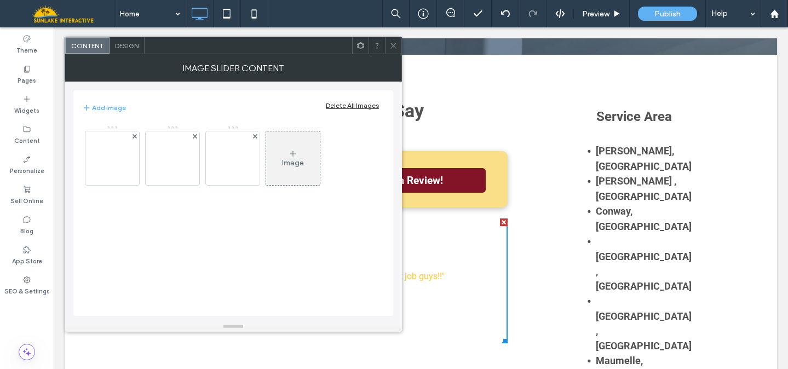
click at [137, 47] on span "Design" at bounding box center [127, 46] width 24 height 8
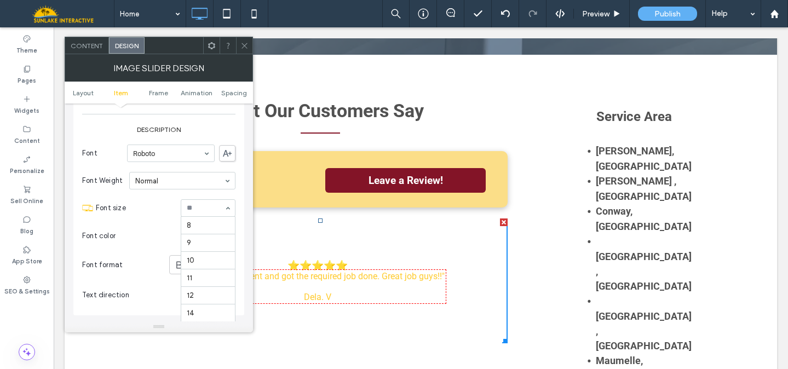
scroll to position [126, 0]
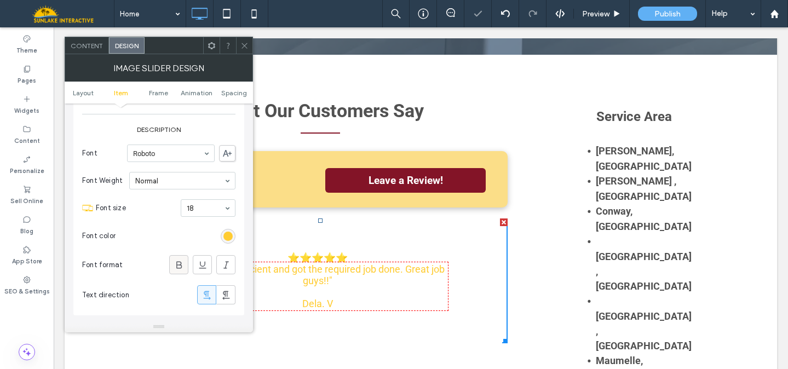
click at [180, 265] on icon at bounding box center [178, 264] width 11 height 11
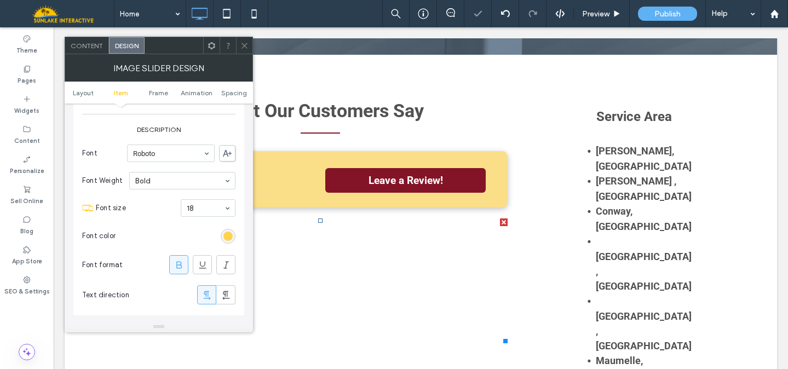
click at [225, 236] on div "rgb(255, 204, 51)" at bounding box center [227, 235] width 9 height 9
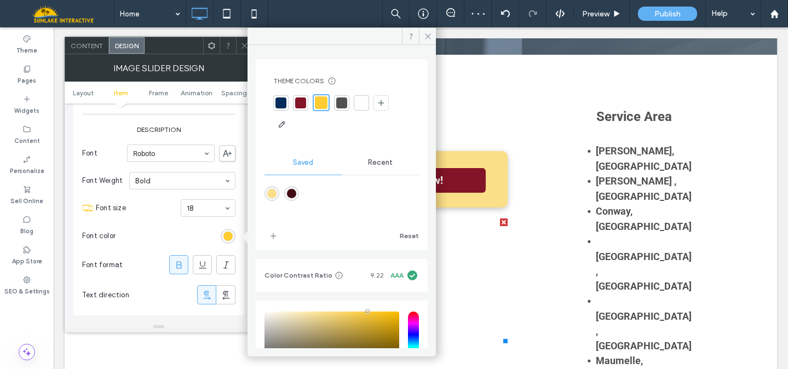
click at [283, 106] on div at bounding box center [280, 102] width 11 height 11
drag, startPoint x: 425, startPoint y: 34, endPoint x: 311, endPoint y: 38, distance: 113.9
click at [425, 34] on icon at bounding box center [428, 36] width 8 height 8
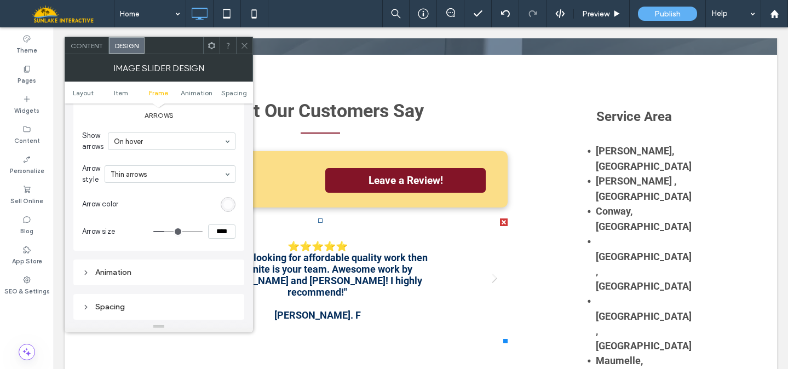
scroll to position [1129, 0]
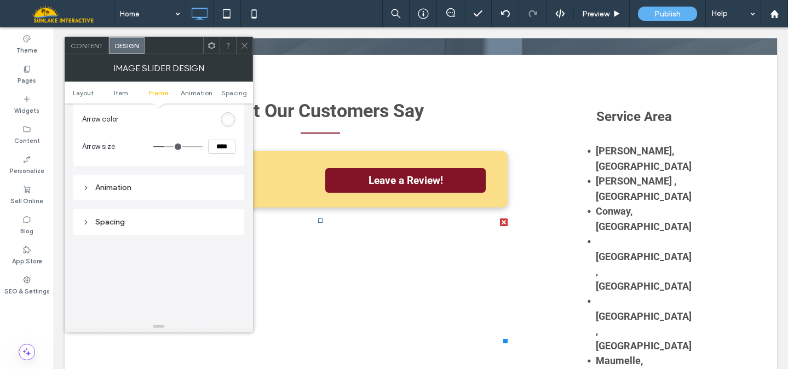
click at [151, 216] on div "Spacing" at bounding box center [158, 222] width 153 height 15
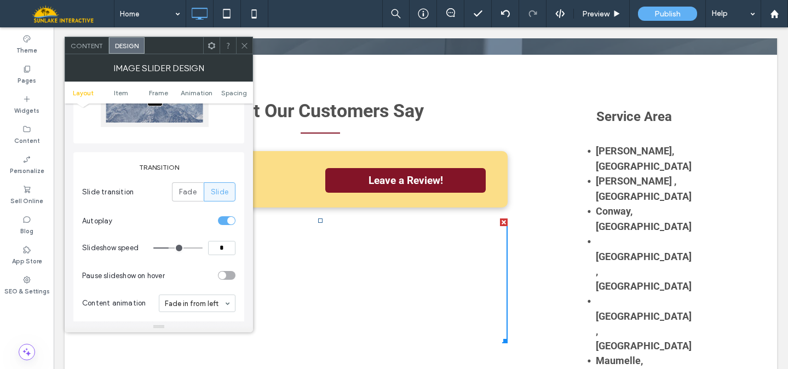
scroll to position [0, 0]
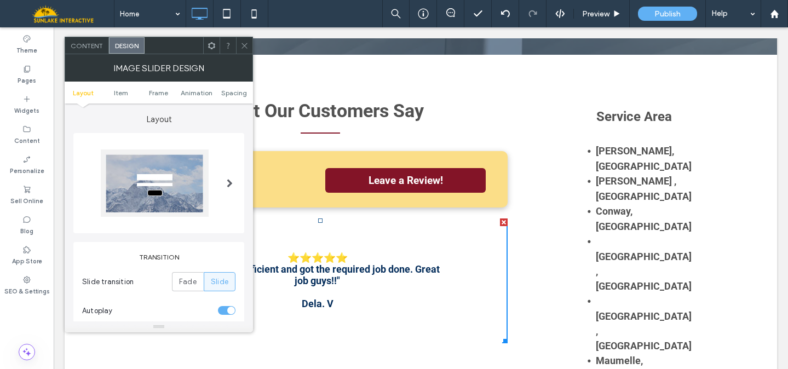
click at [247, 43] on icon at bounding box center [244, 46] width 8 height 8
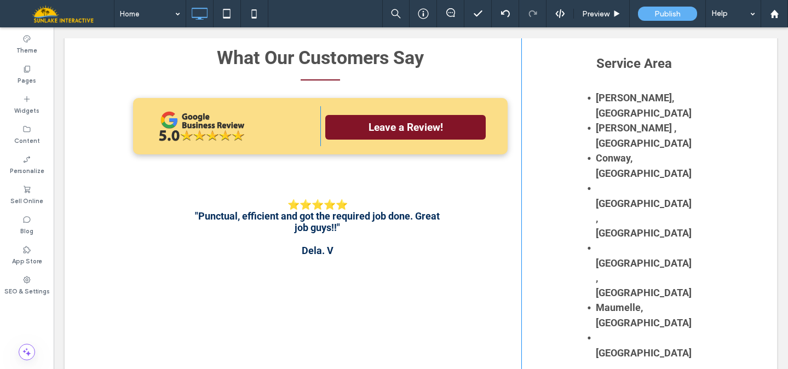
scroll to position [1943, 0]
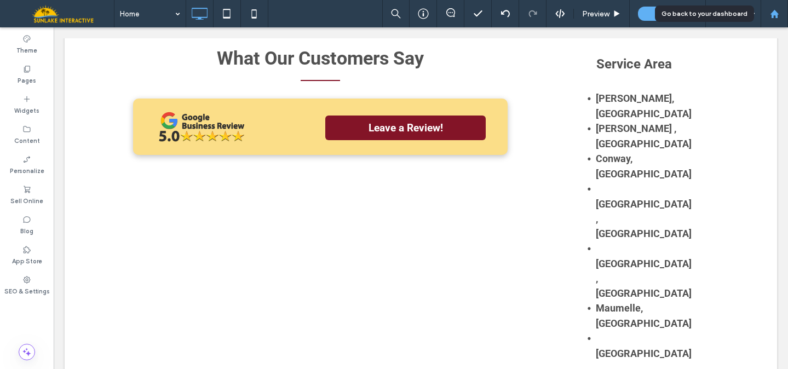
click at [769, 13] on icon at bounding box center [773, 13] width 9 height 9
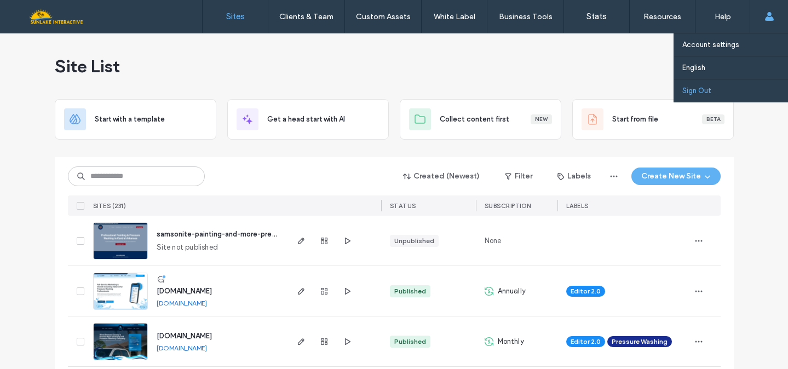
click at [766, 88] on link "Sign Out" at bounding box center [735, 90] width 106 height 22
